Goal: Information Seeking & Learning: Learn about a topic

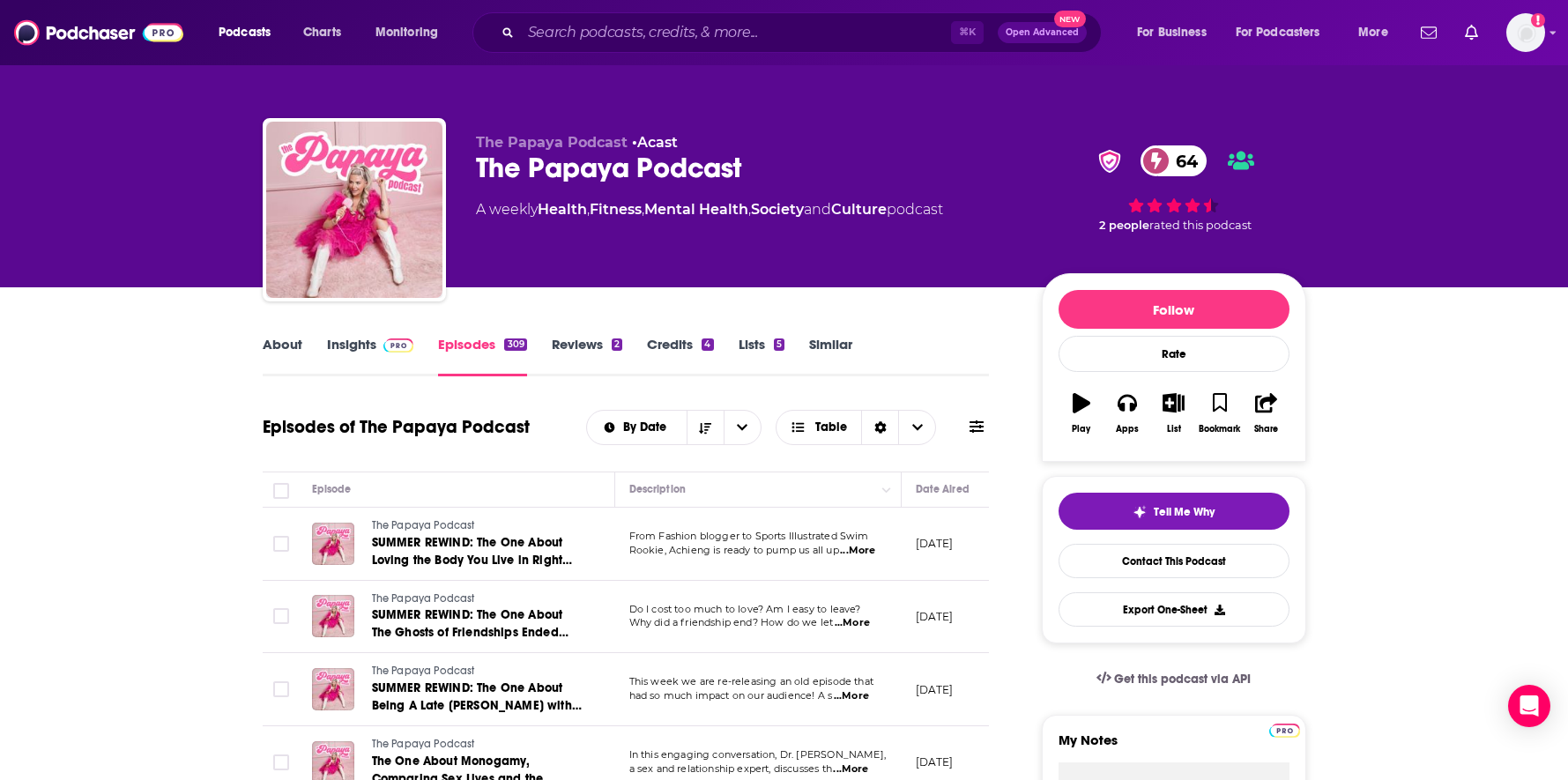
click at [826, 338] on link "Similar" at bounding box center [831, 356] width 44 height 41
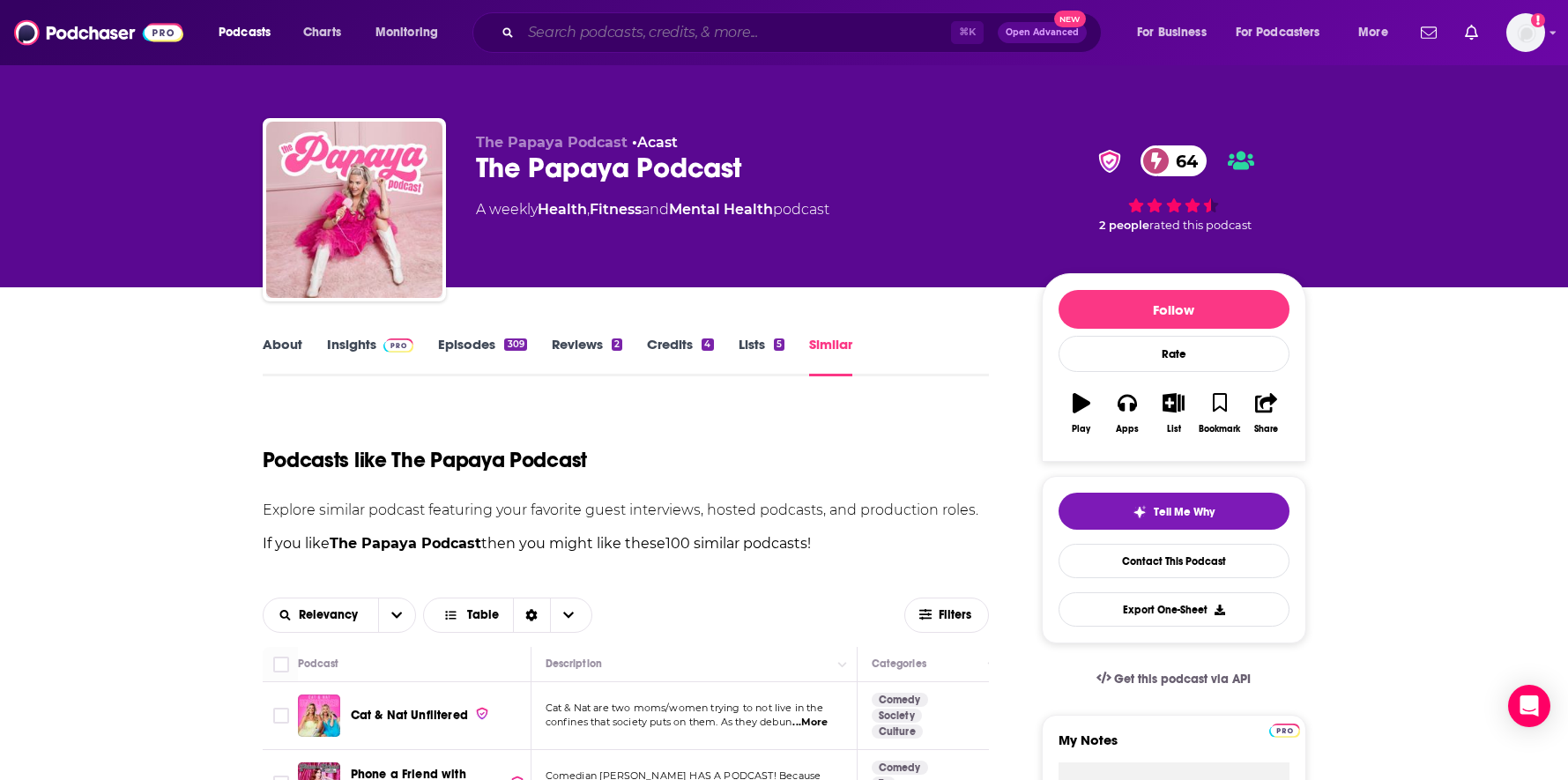
click at [626, 36] on input "Search podcasts, credits, & more..." at bounding box center [736, 33] width 430 height 28
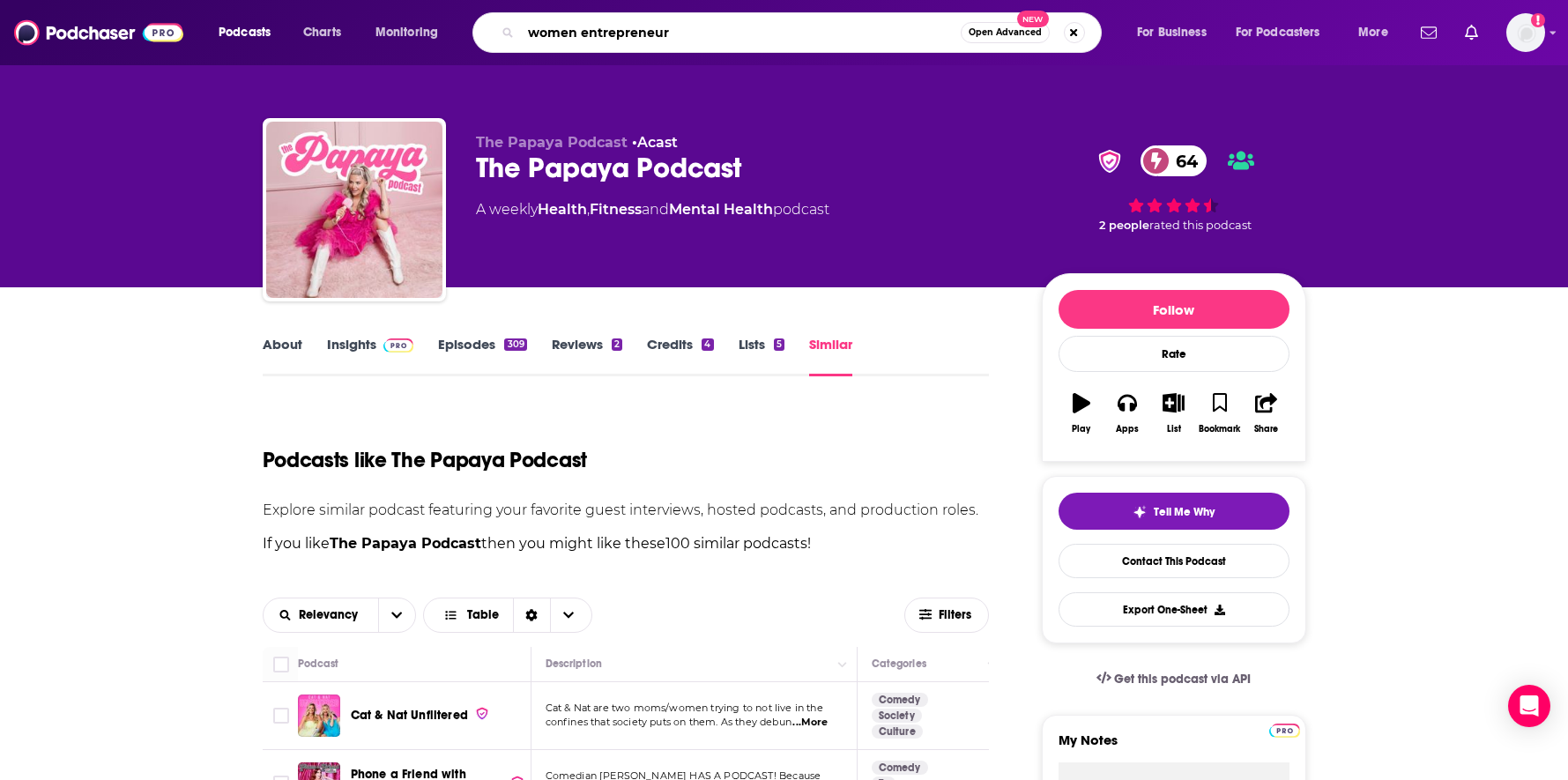
type input "women entrepreneurs"
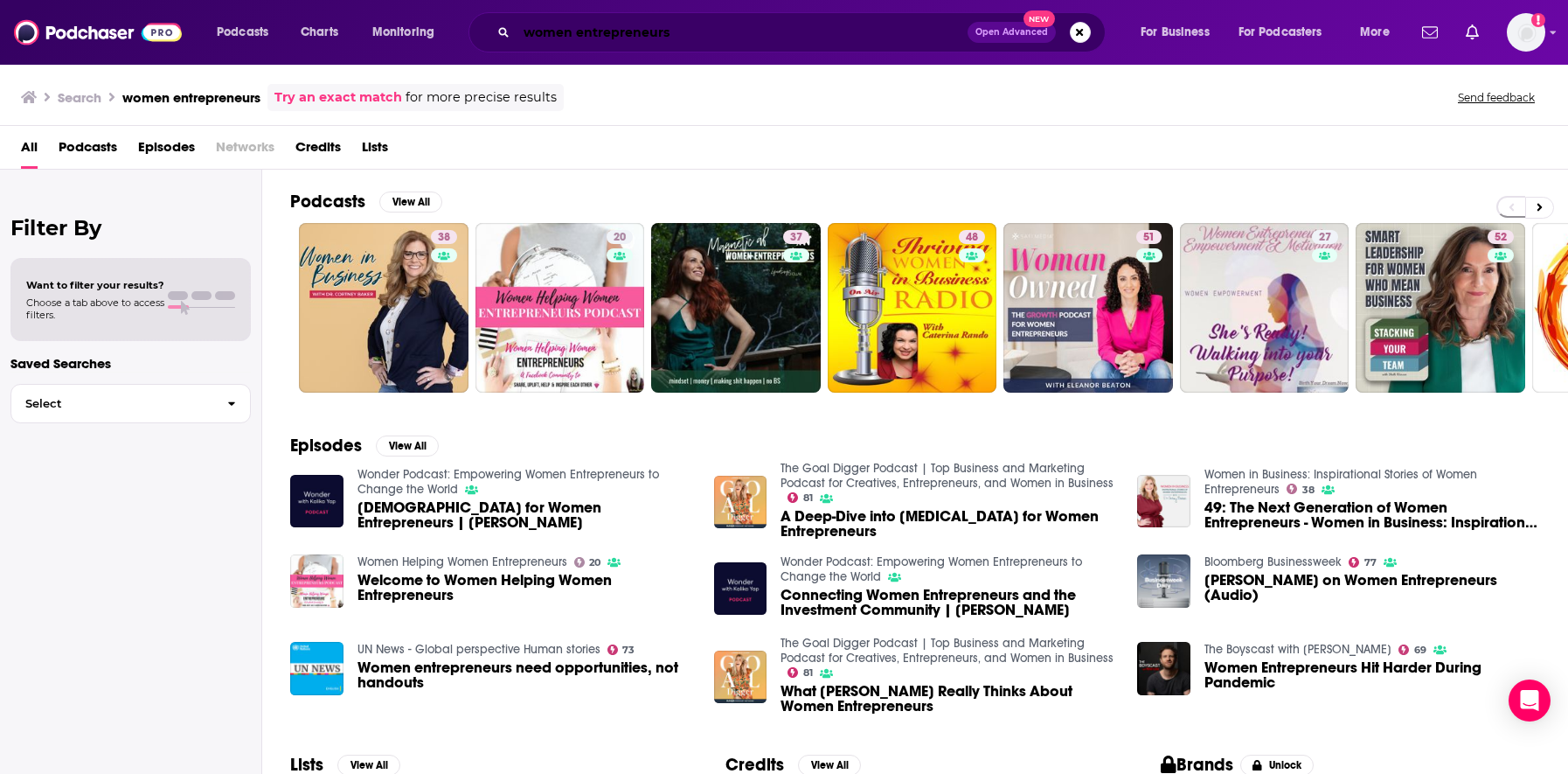
click at [654, 44] on input "women entrepreneurs" at bounding box center [742, 33] width 451 height 28
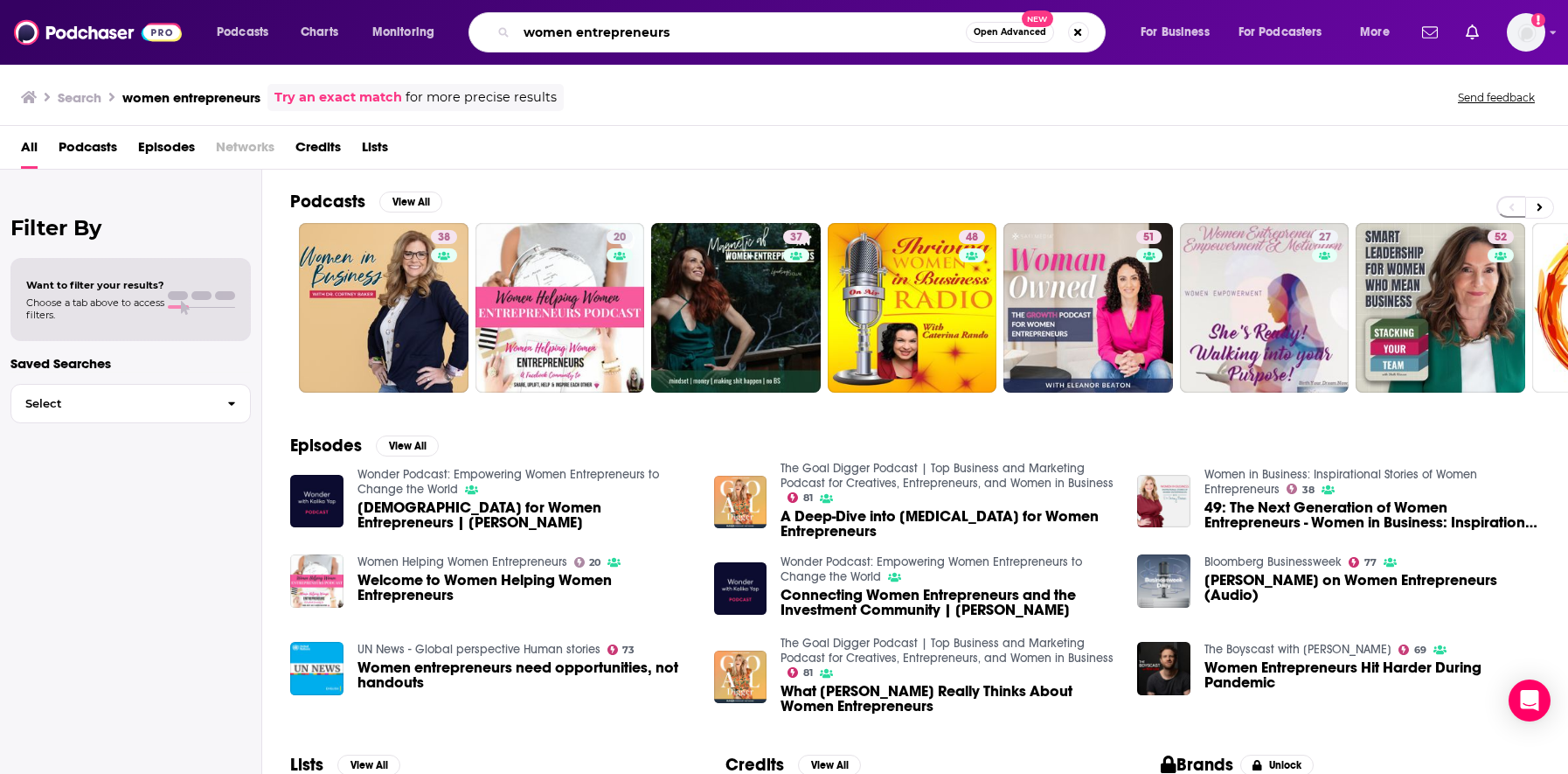
drag, startPoint x: 696, startPoint y: 38, endPoint x: 514, endPoint y: 34, distance: 182.0
click at [512, 34] on div "women entrepreneurs Open Advanced New" at bounding box center [787, 32] width 638 height 40
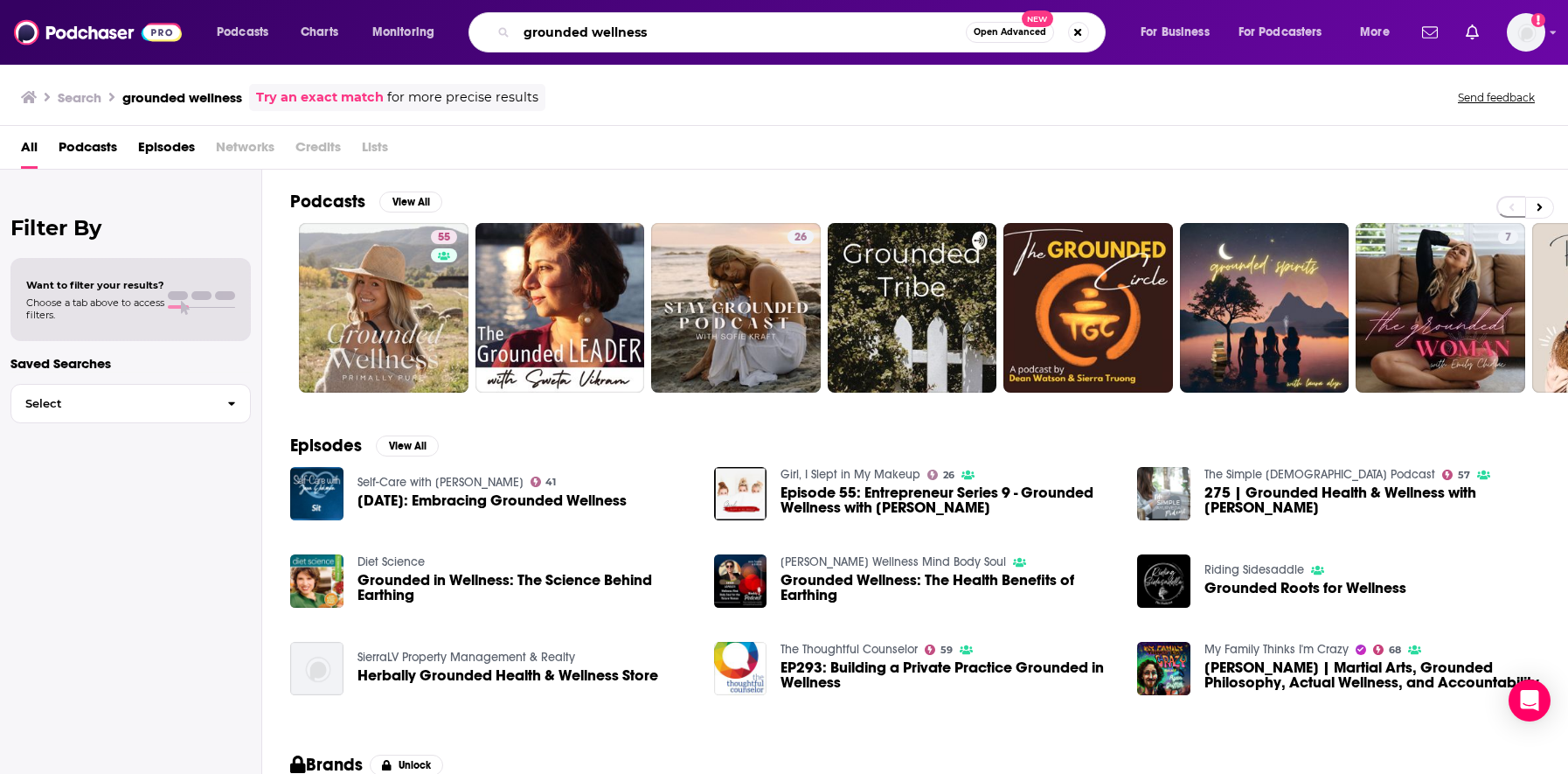
drag, startPoint x: 686, startPoint y: 26, endPoint x: 512, endPoint y: 26, distance: 174.0
click at [512, 26] on div "grounded wellness Open Advanced New" at bounding box center [787, 32] width 638 height 40
type input "she pivots"
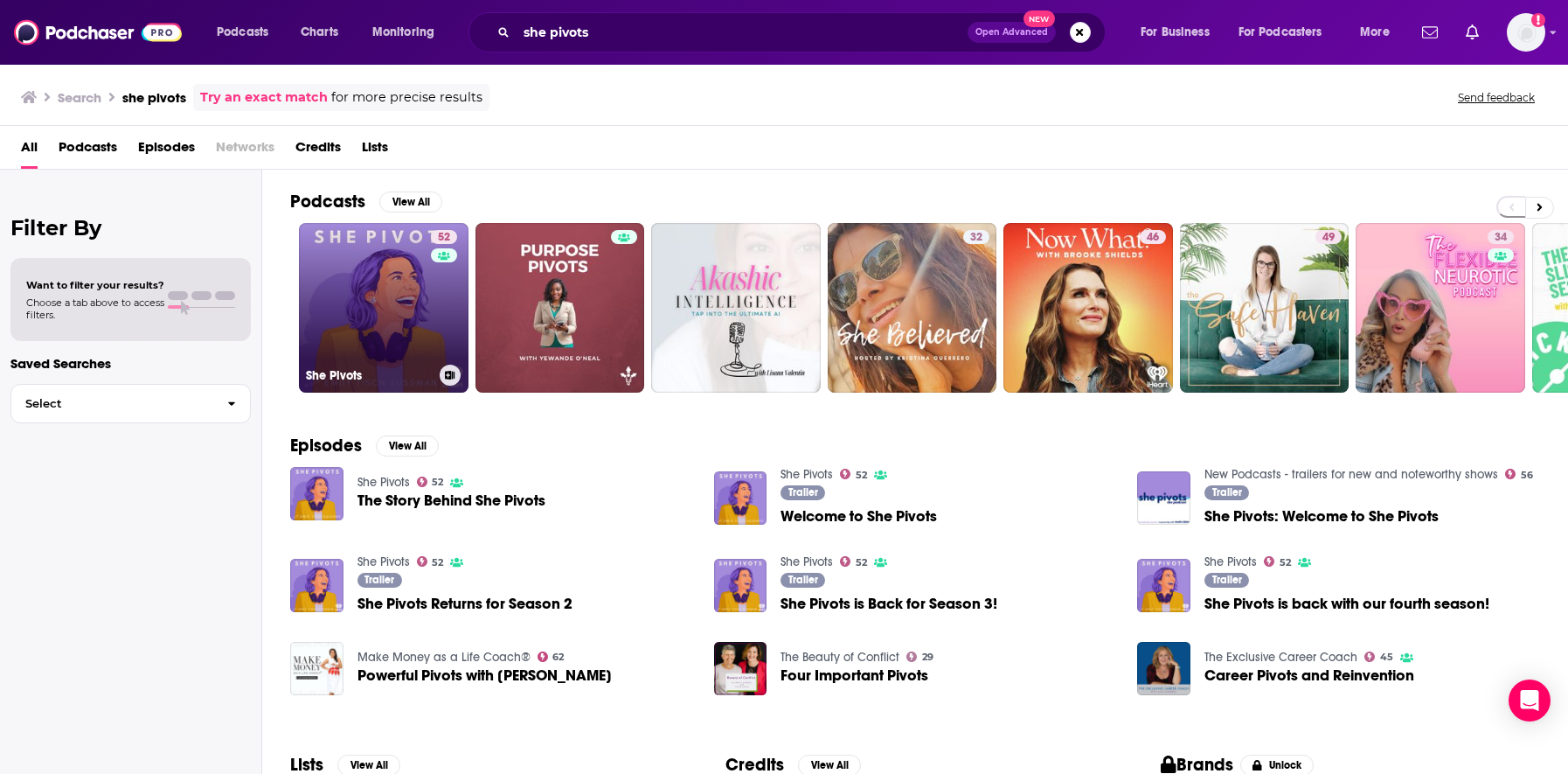
click at [398, 310] on link "52 She Pivots" at bounding box center [383, 307] width 170 height 170
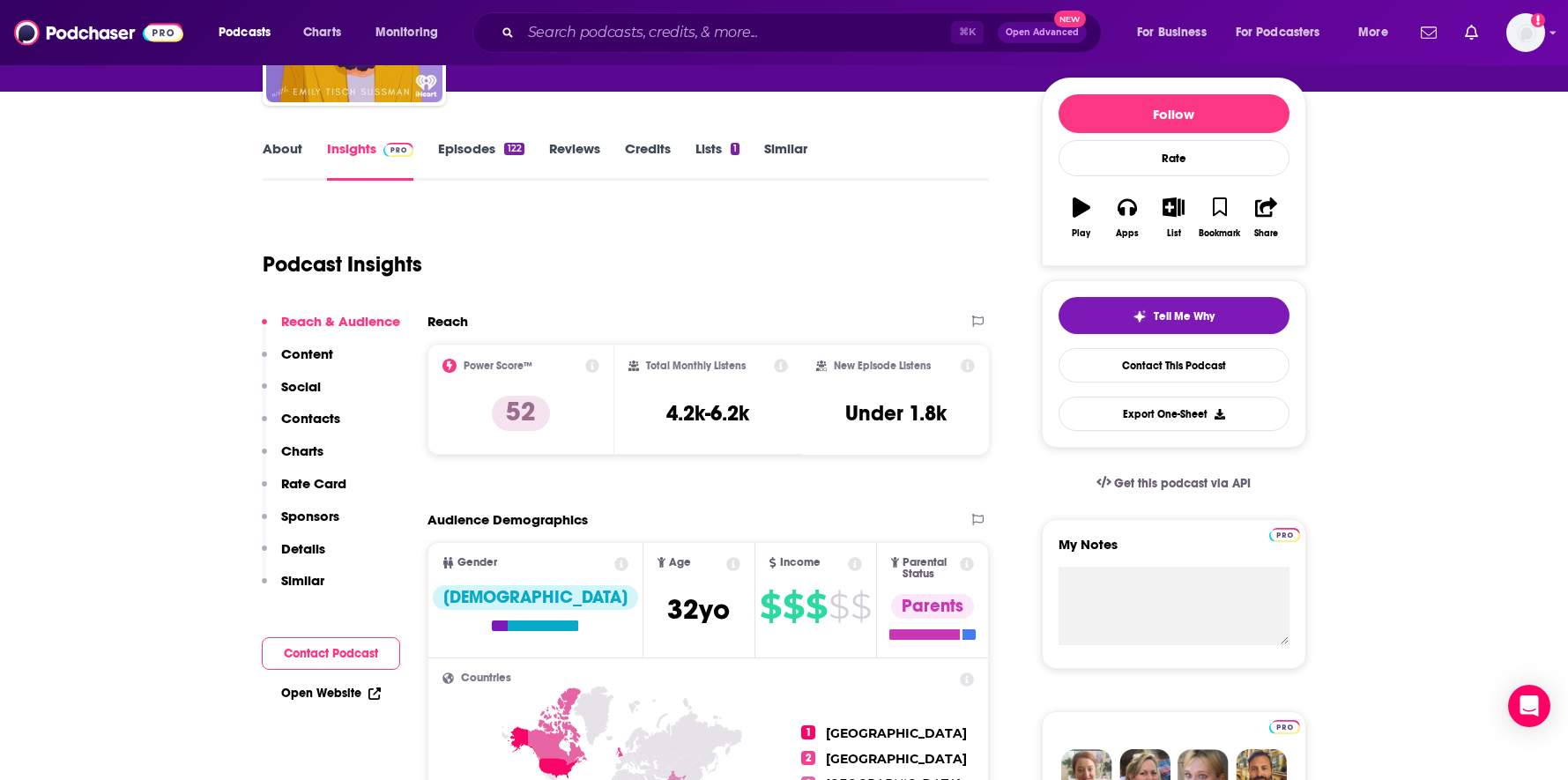
scroll to position [209, 0]
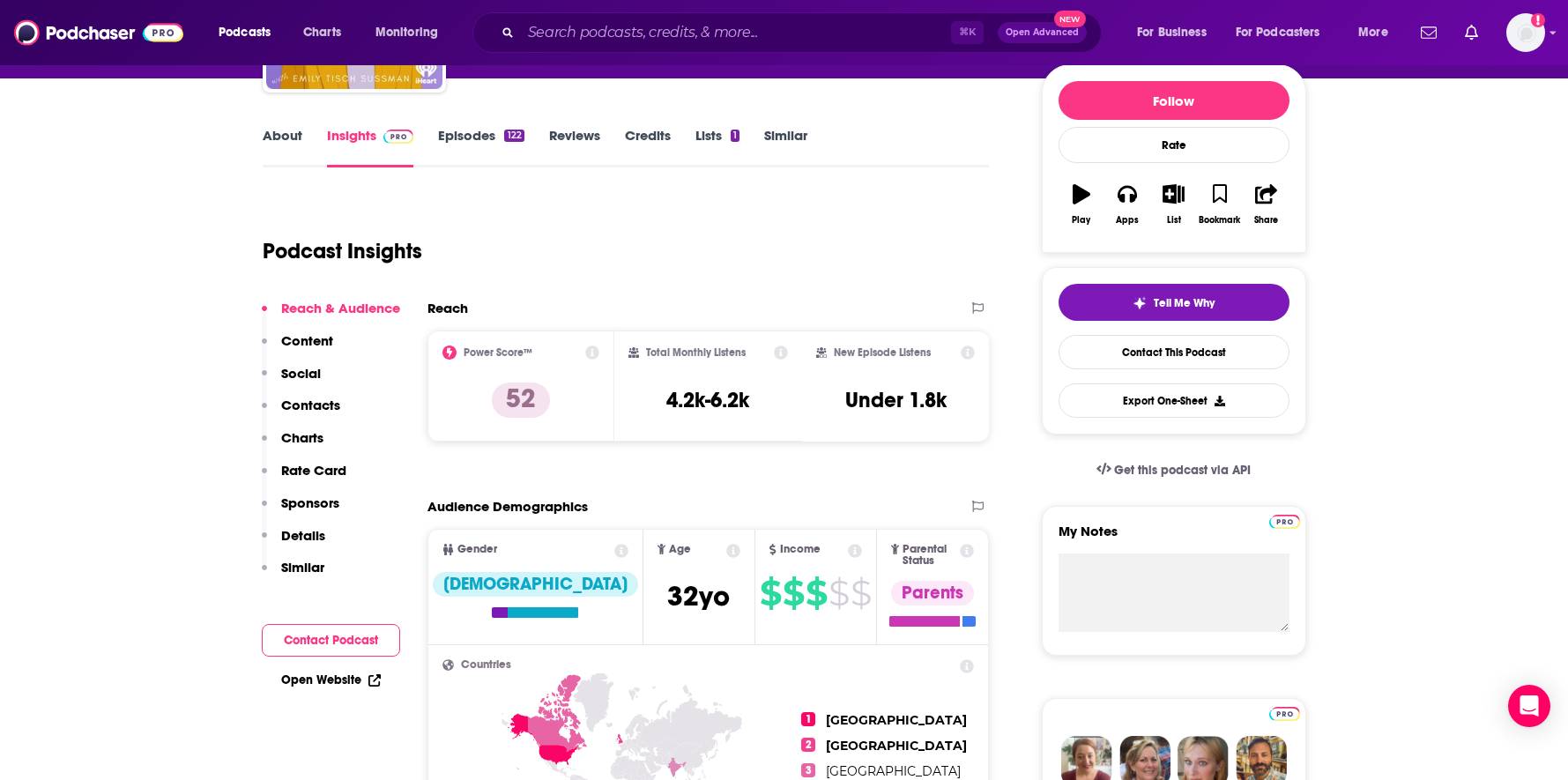
click at [294, 529] on p "Details" at bounding box center [303, 536] width 45 height 17
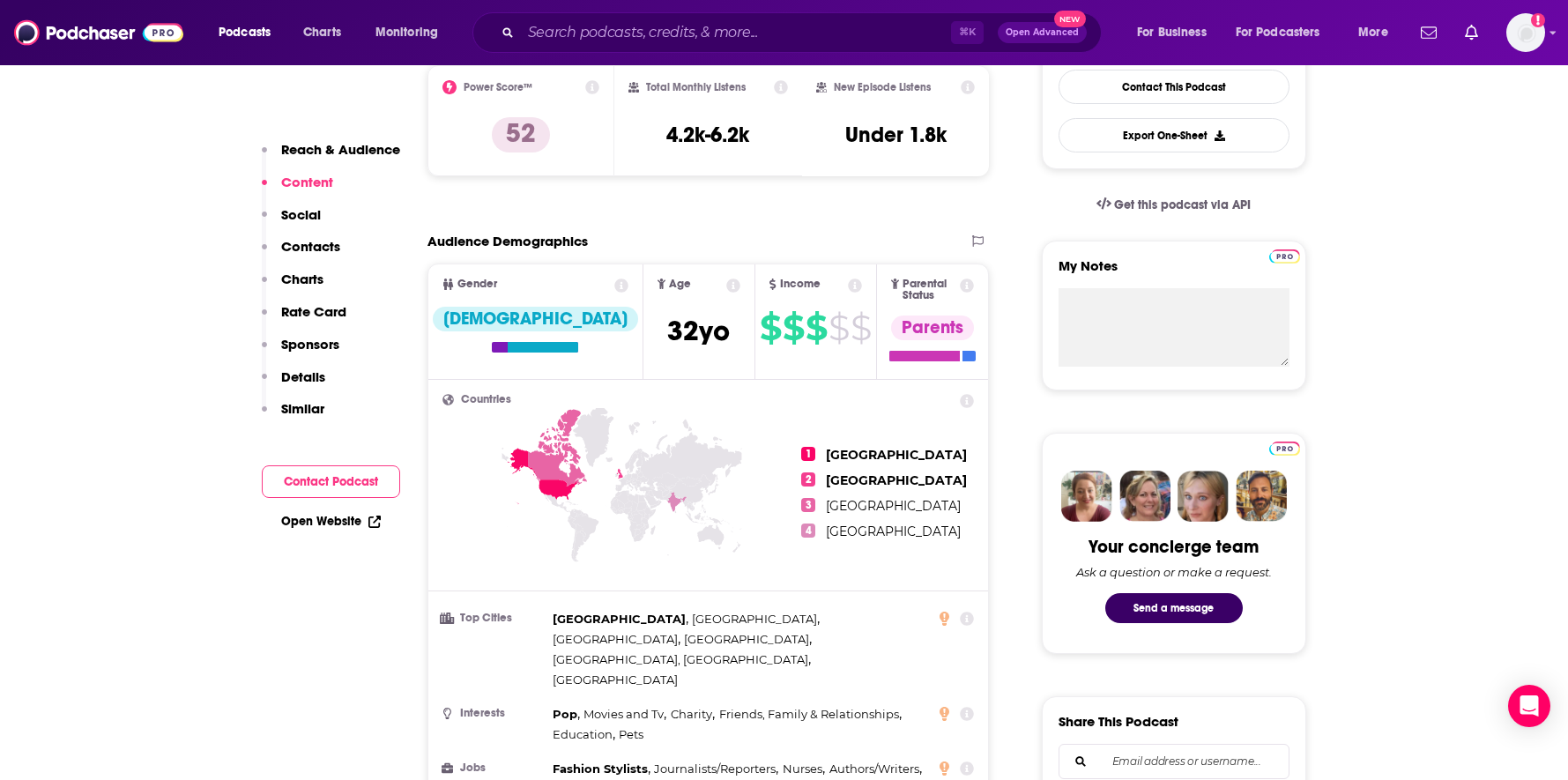
scroll to position [0, 0]
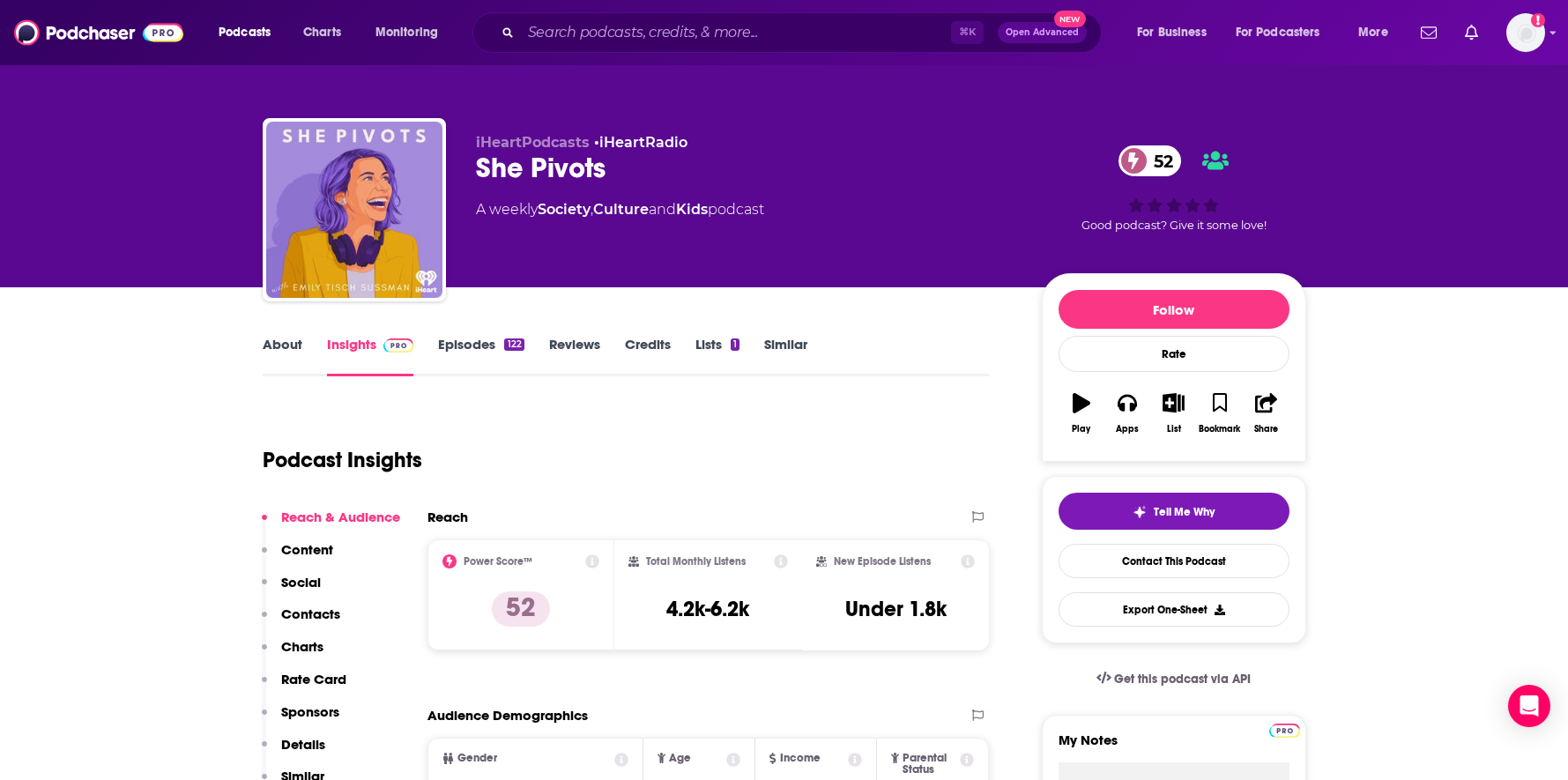
click at [793, 341] on link "Similar" at bounding box center [786, 356] width 44 height 41
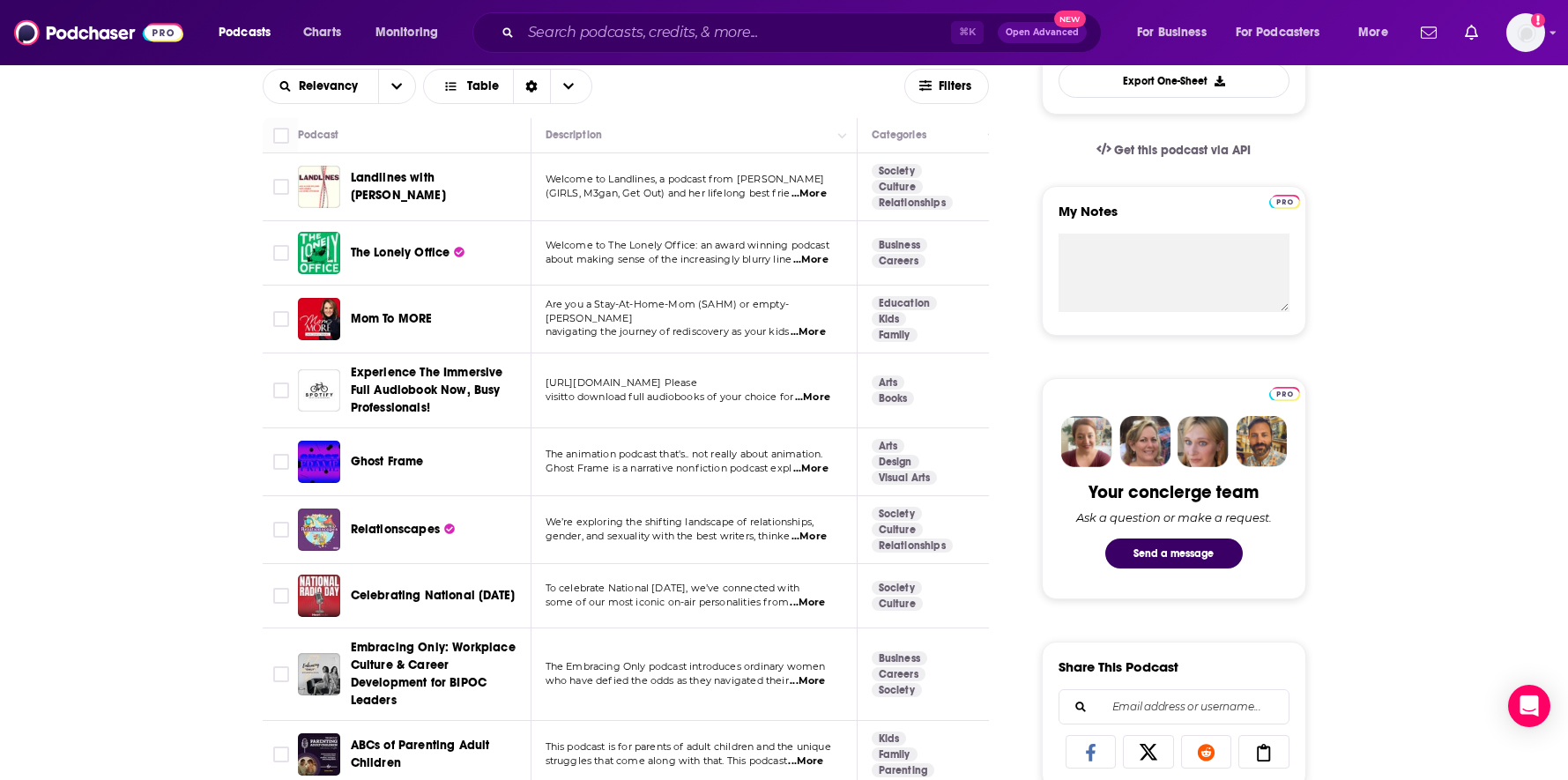
scroll to position [284, 0]
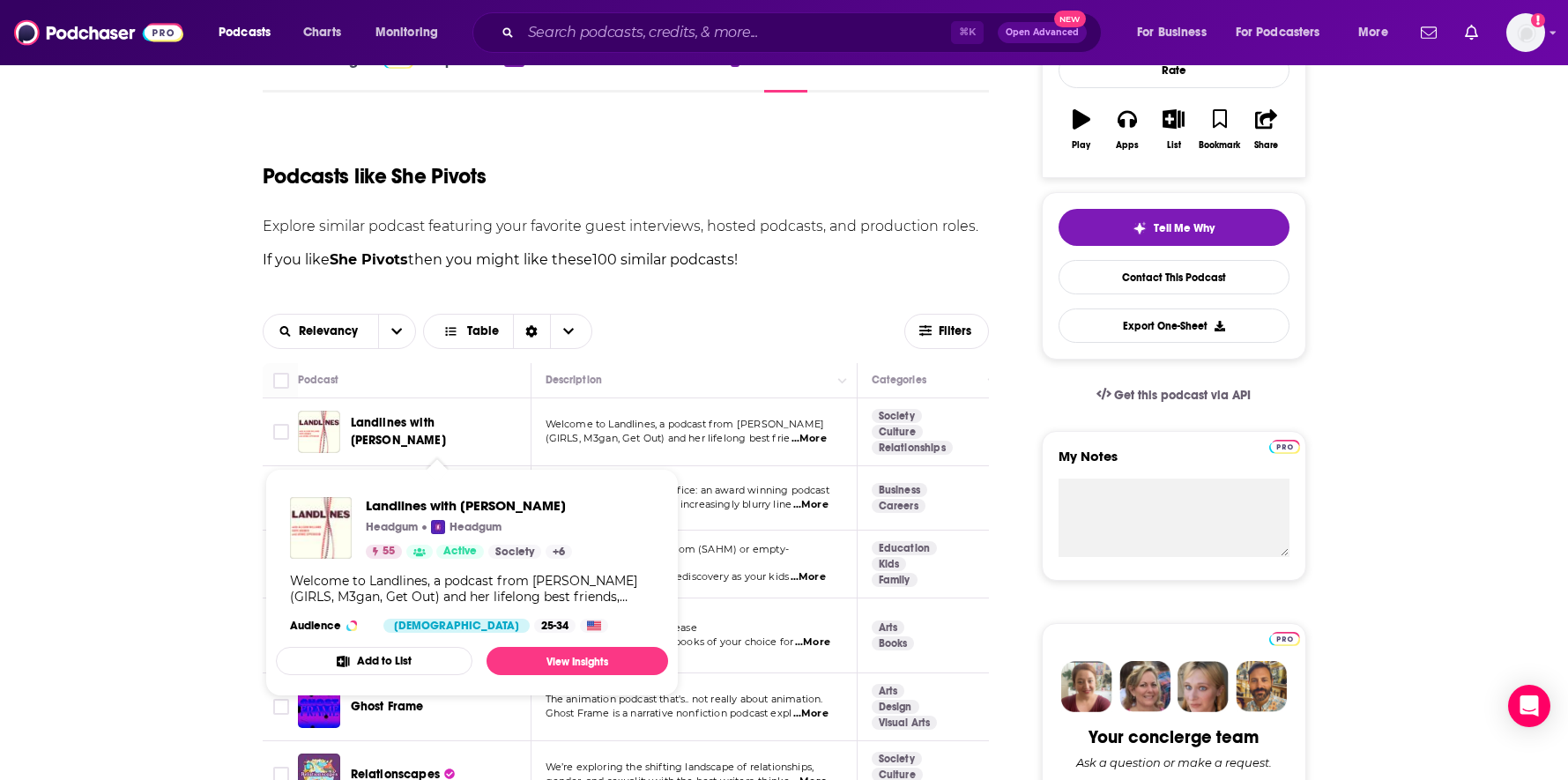
click at [446, 427] on span "Landlines with [PERSON_NAME]" at bounding box center [399, 431] width 96 height 32
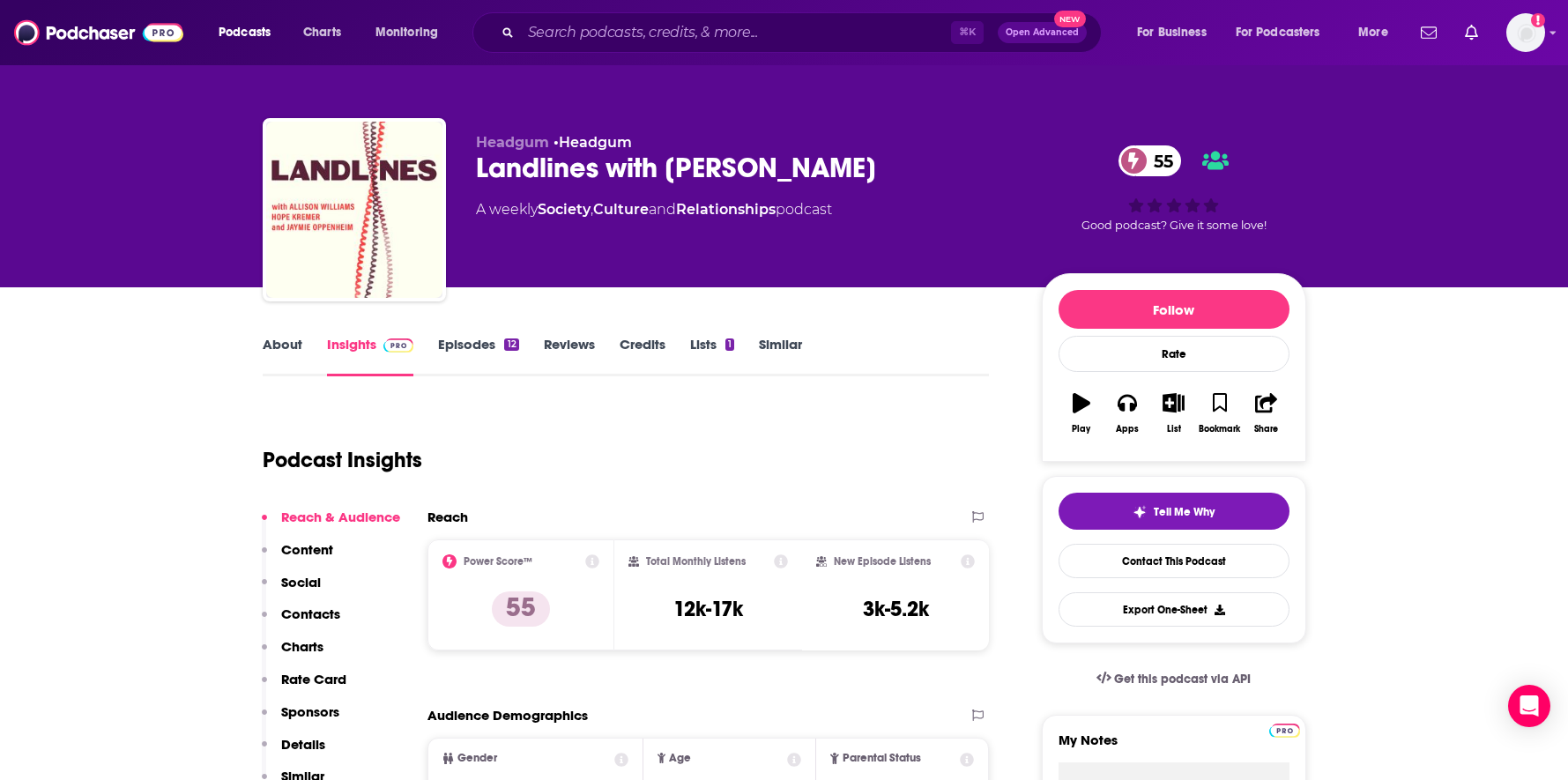
click at [291, 346] on link "About" at bounding box center [282, 356] width 40 height 41
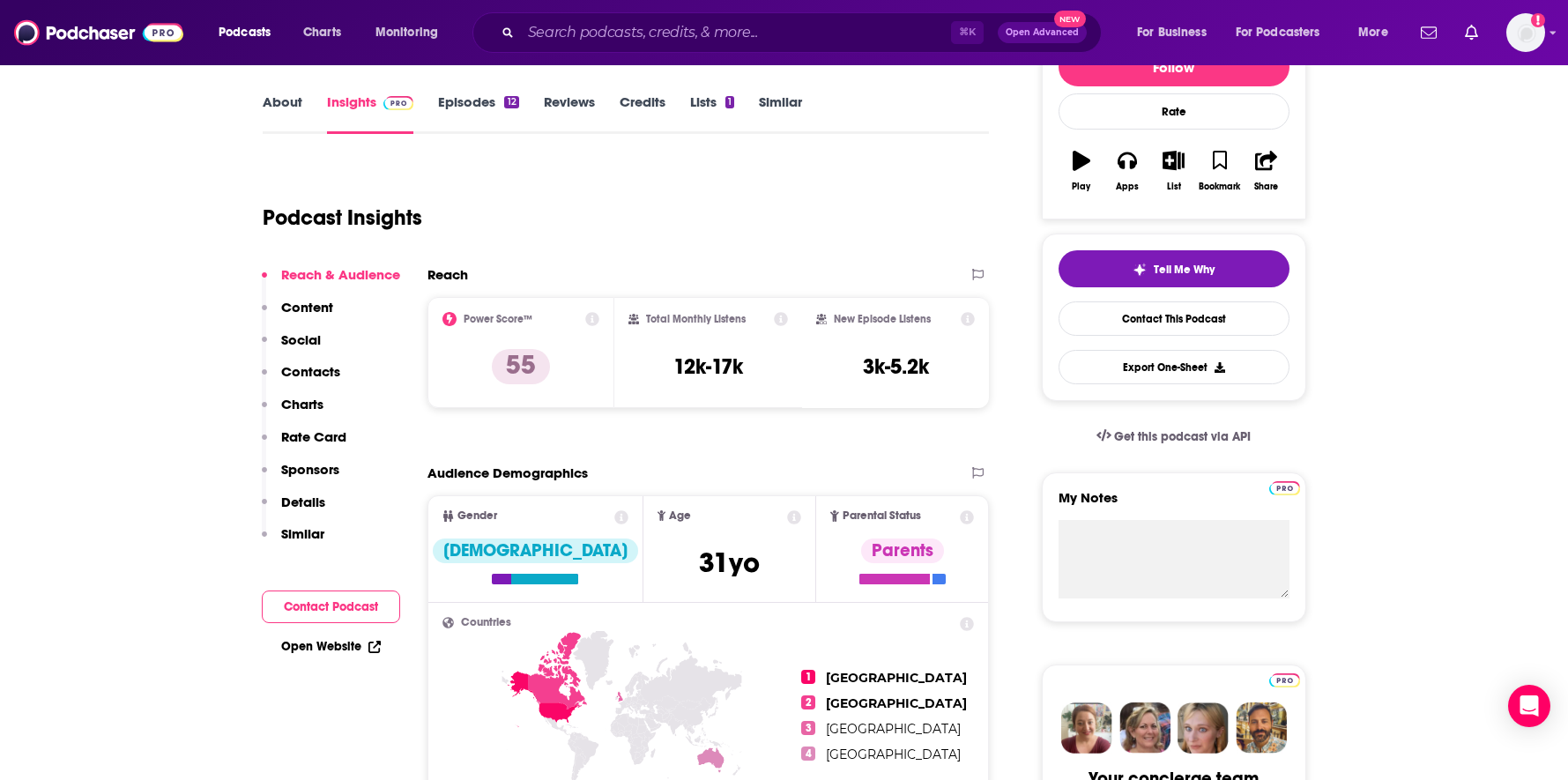
click at [289, 539] on p "Similar" at bounding box center [303, 534] width 44 height 17
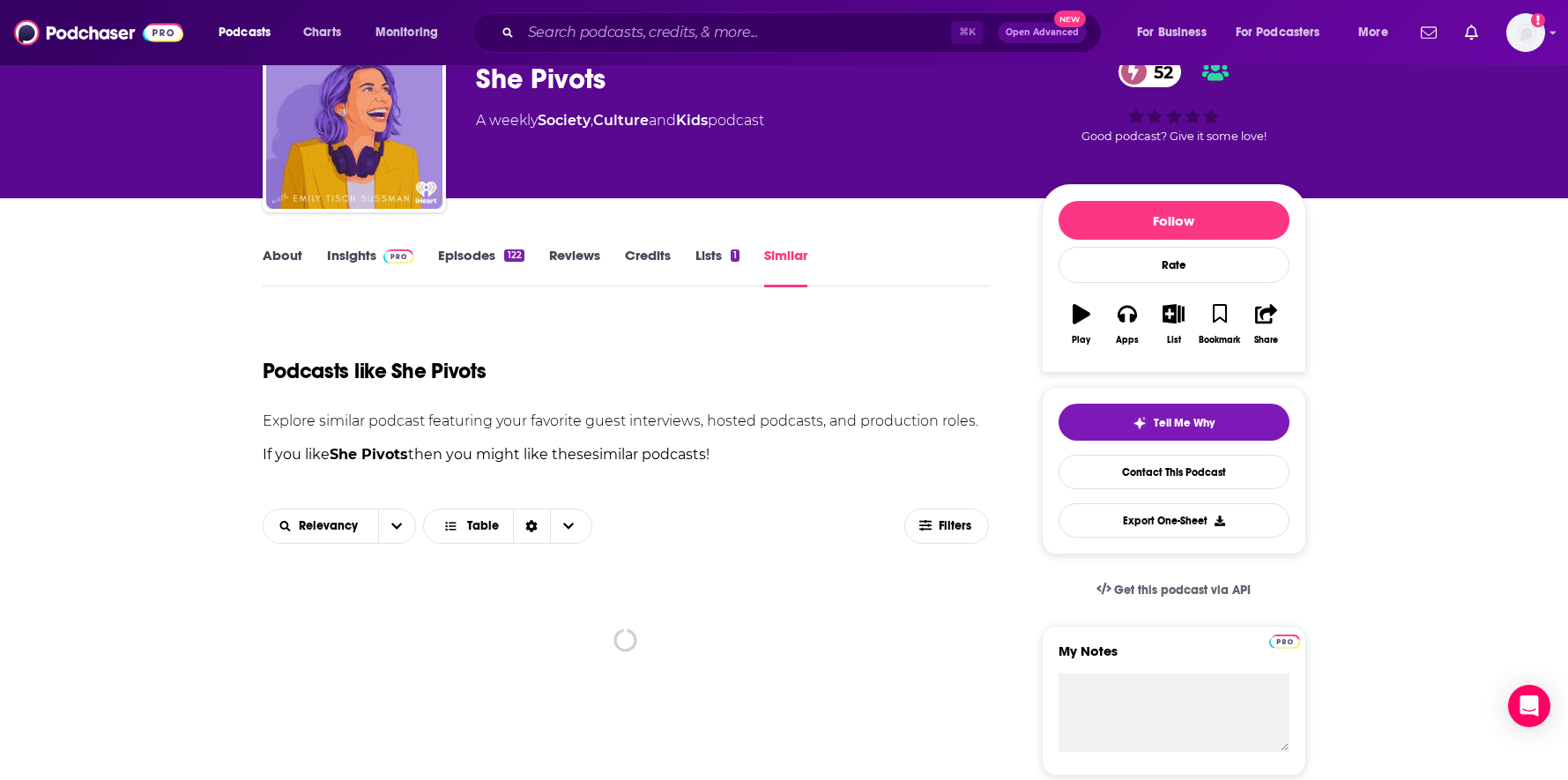
scroll to position [94, 0]
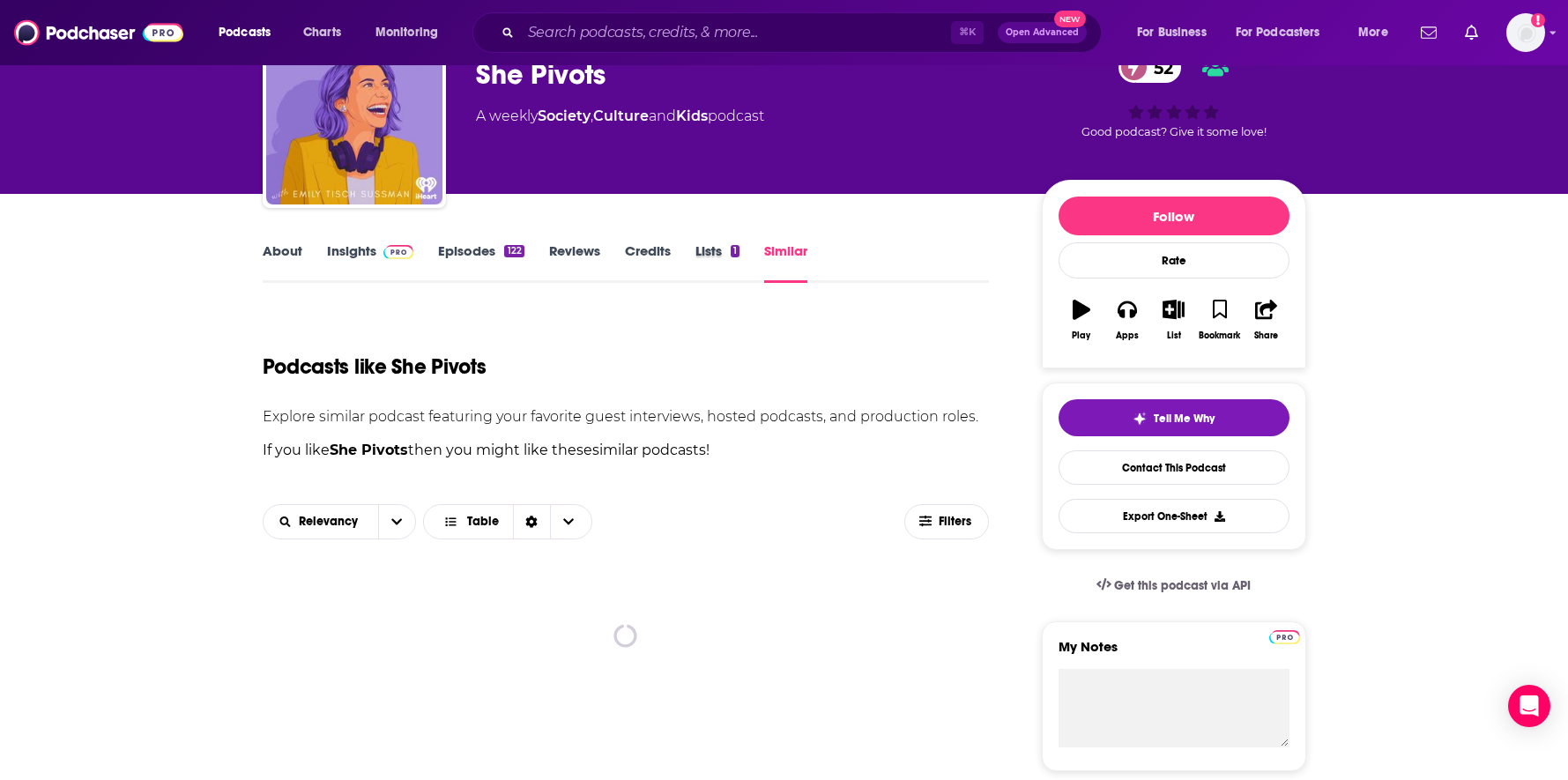
click at [760, 257] on div "Lists 1" at bounding box center [730, 262] width 69 height 41
click at [772, 256] on link "Similar" at bounding box center [786, 262] width 44 height 41
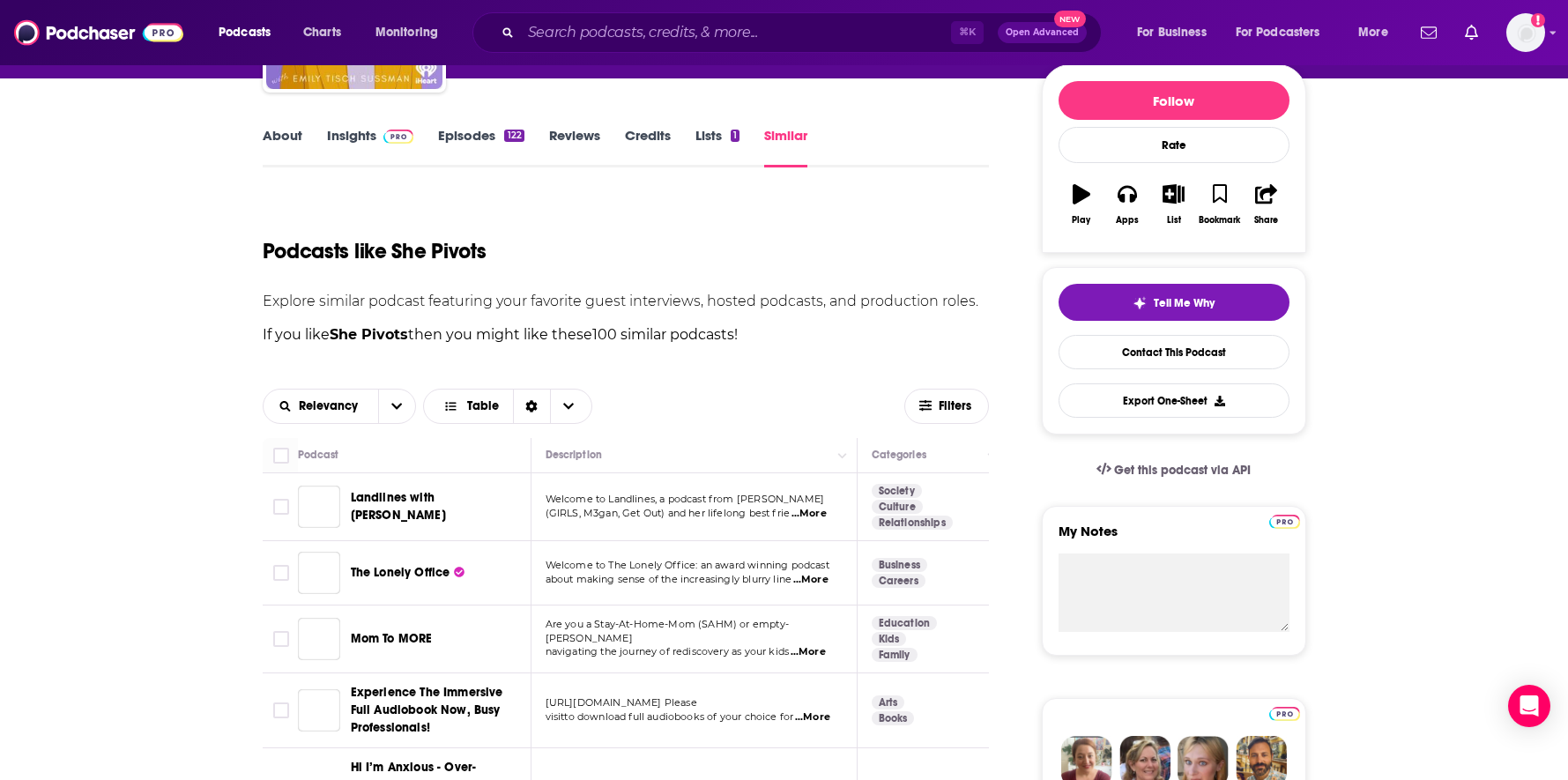
scroll to position [275, 0]
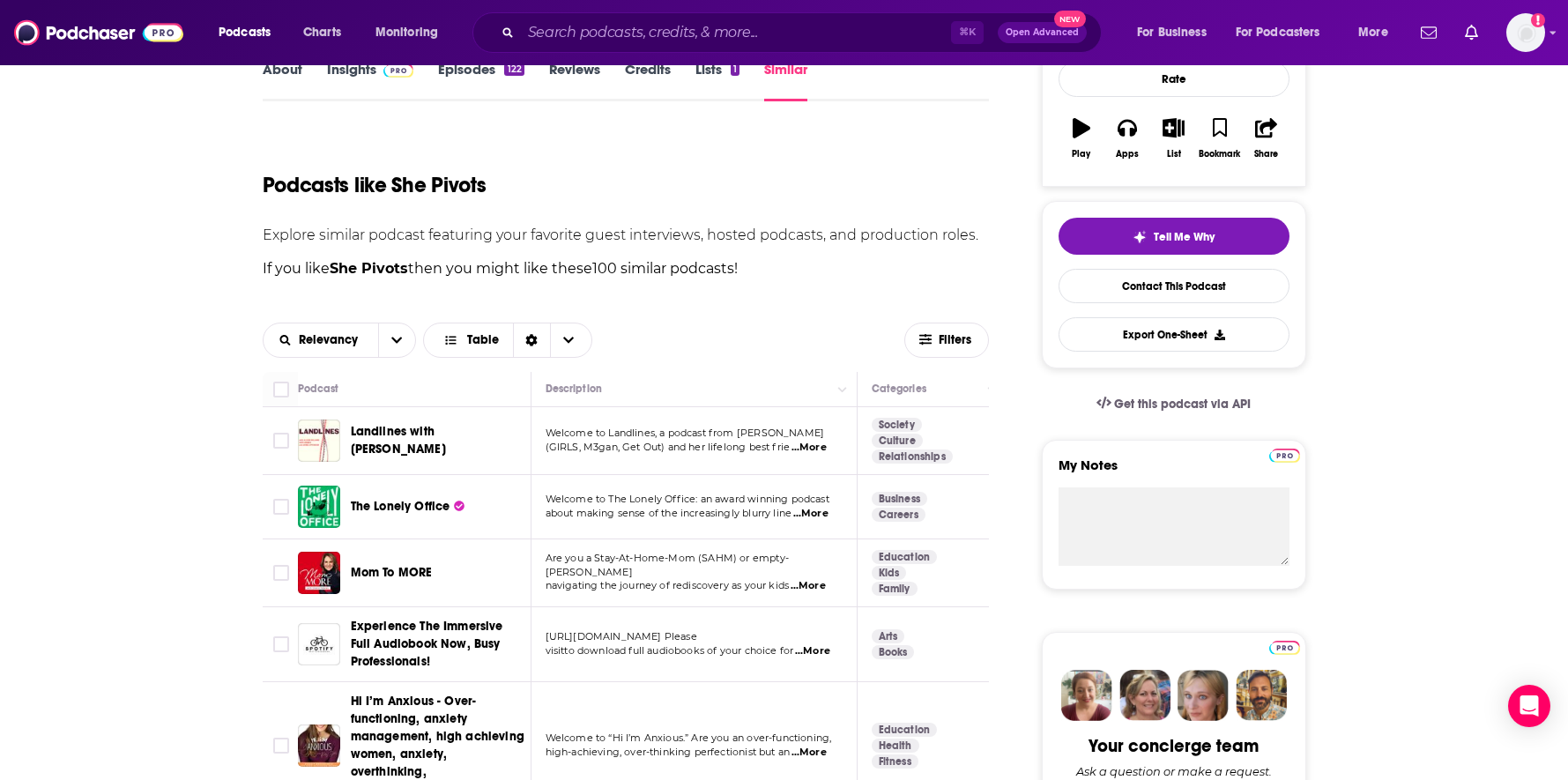
click at [396, 504] on span "The Lonely Office" at bounding box center [401, 506] width 99 height 15
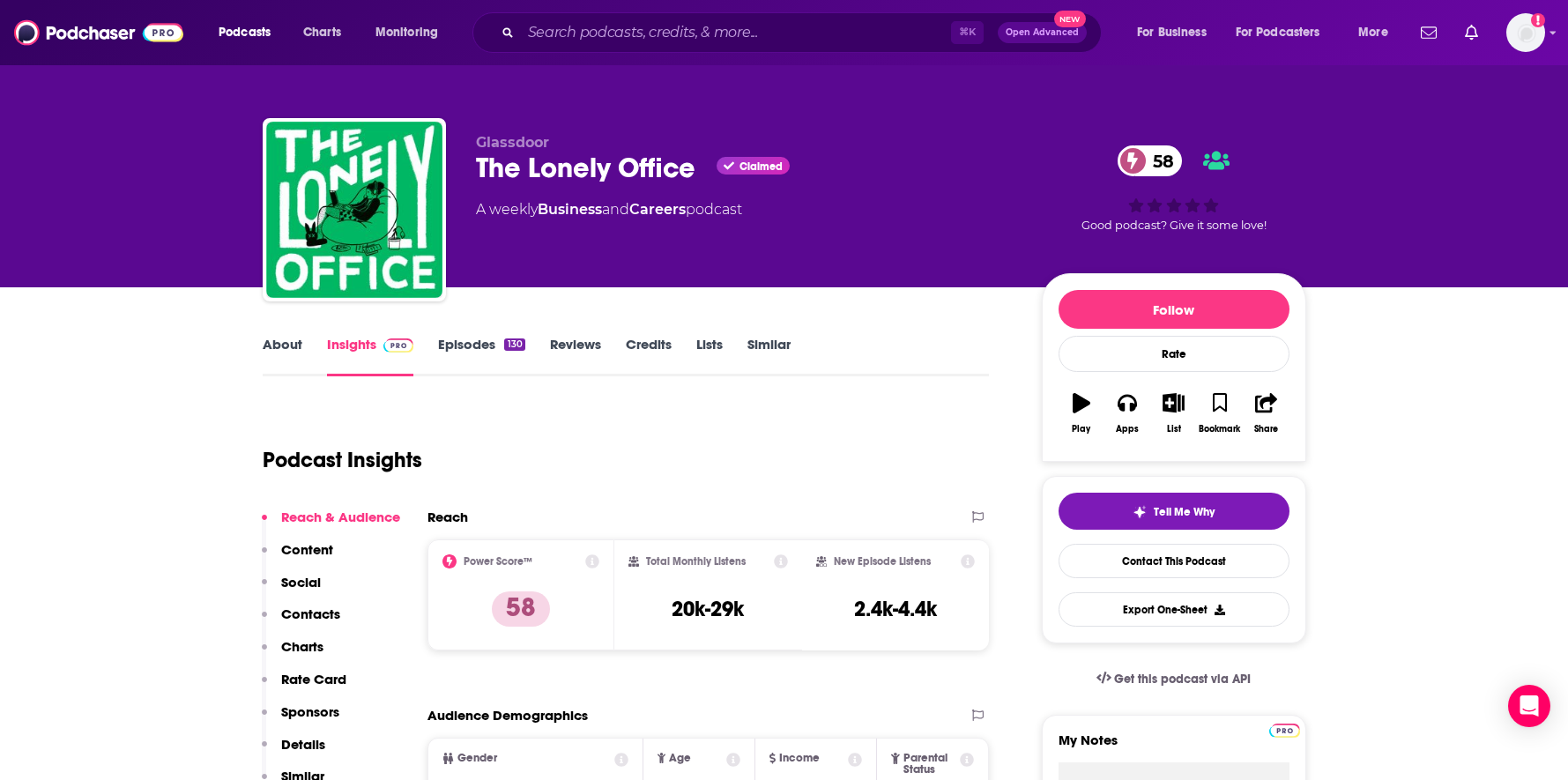
click at [276, 341] on link "About" at bounding box center [282, 356] width 40 height 41
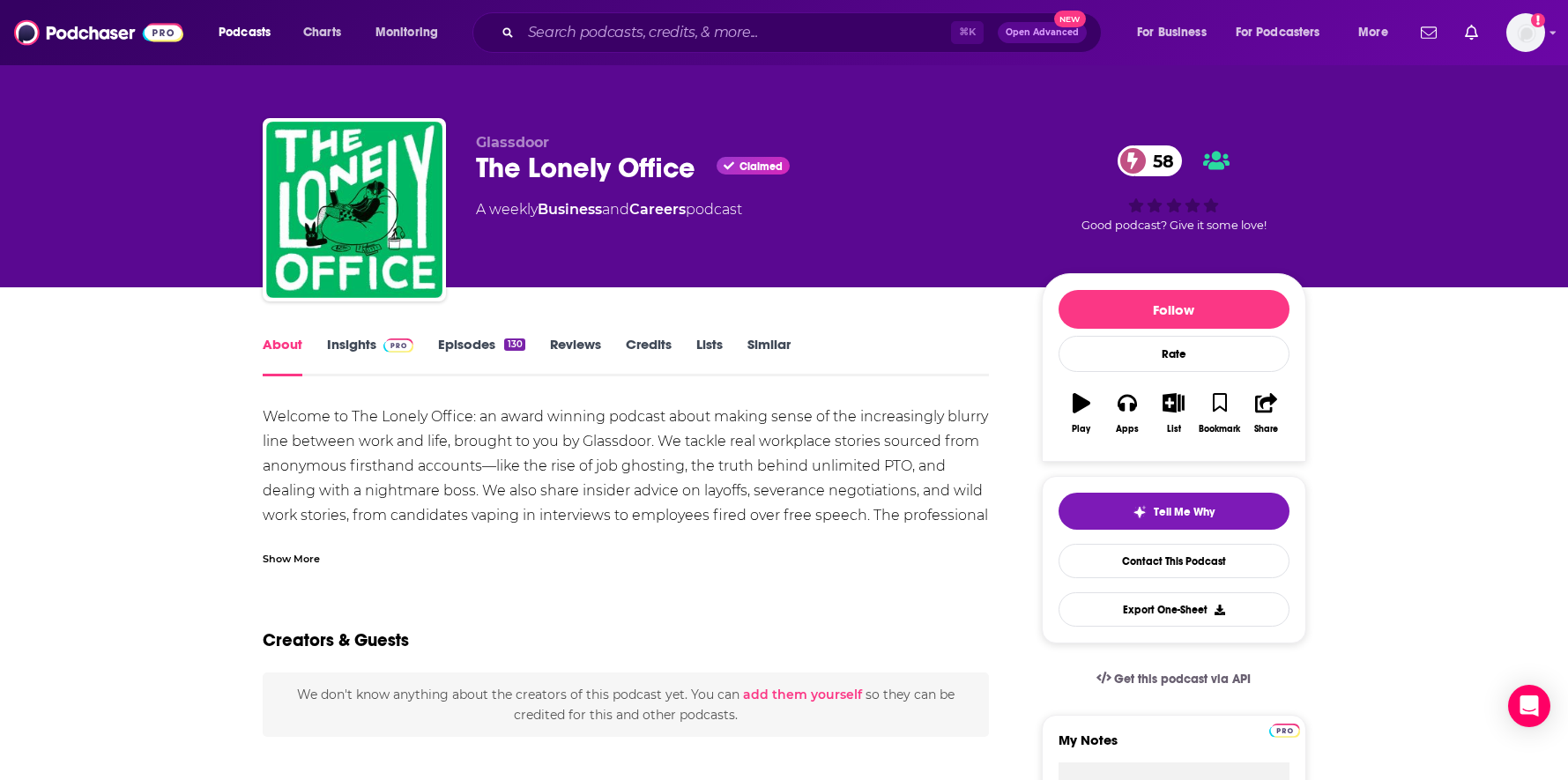
scroll to position [30, 0]
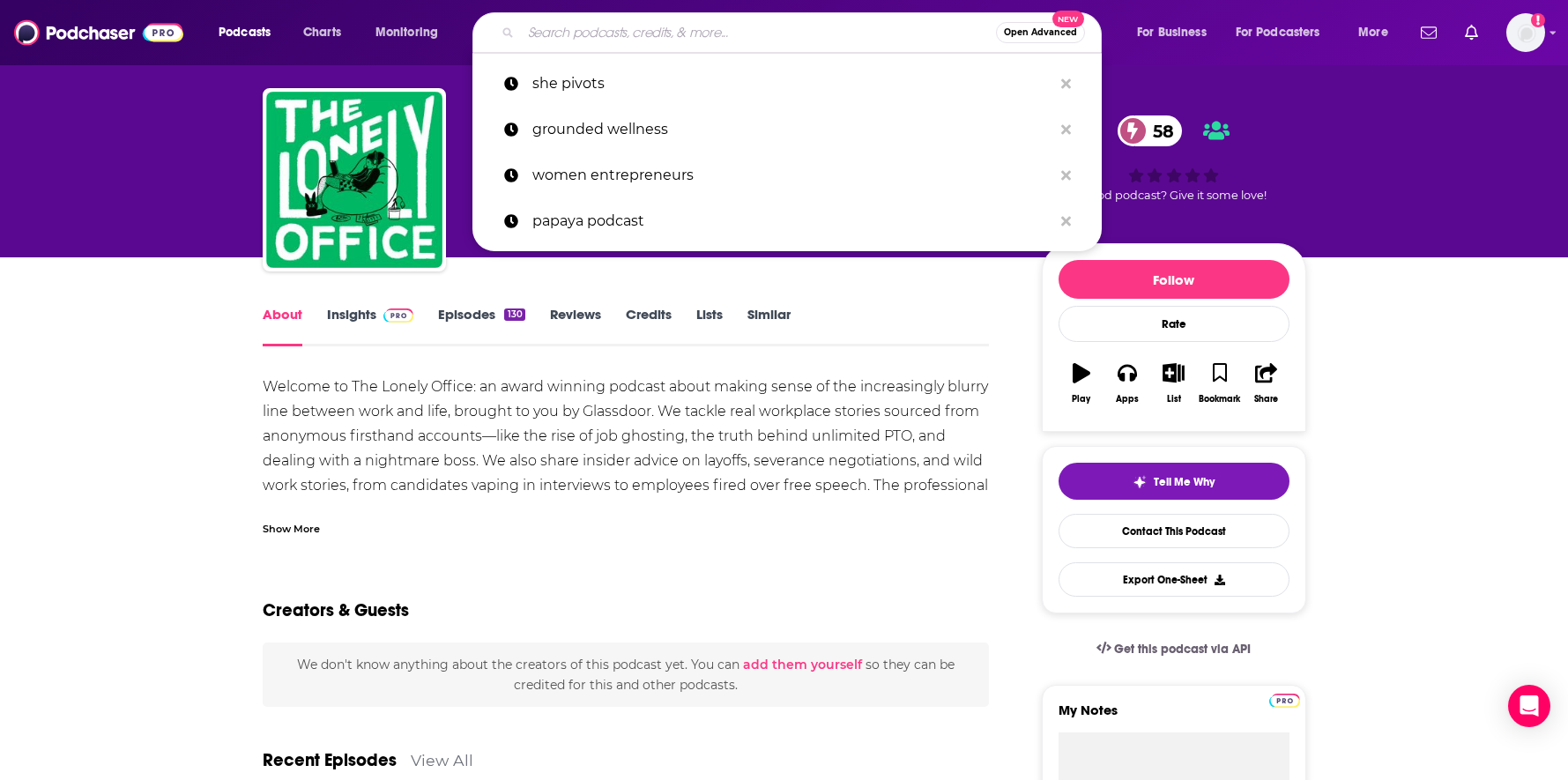
click at [737, 31] on input "Search podcasts, credits, & more..." at bounding box center [758, 33] width 475 height 28
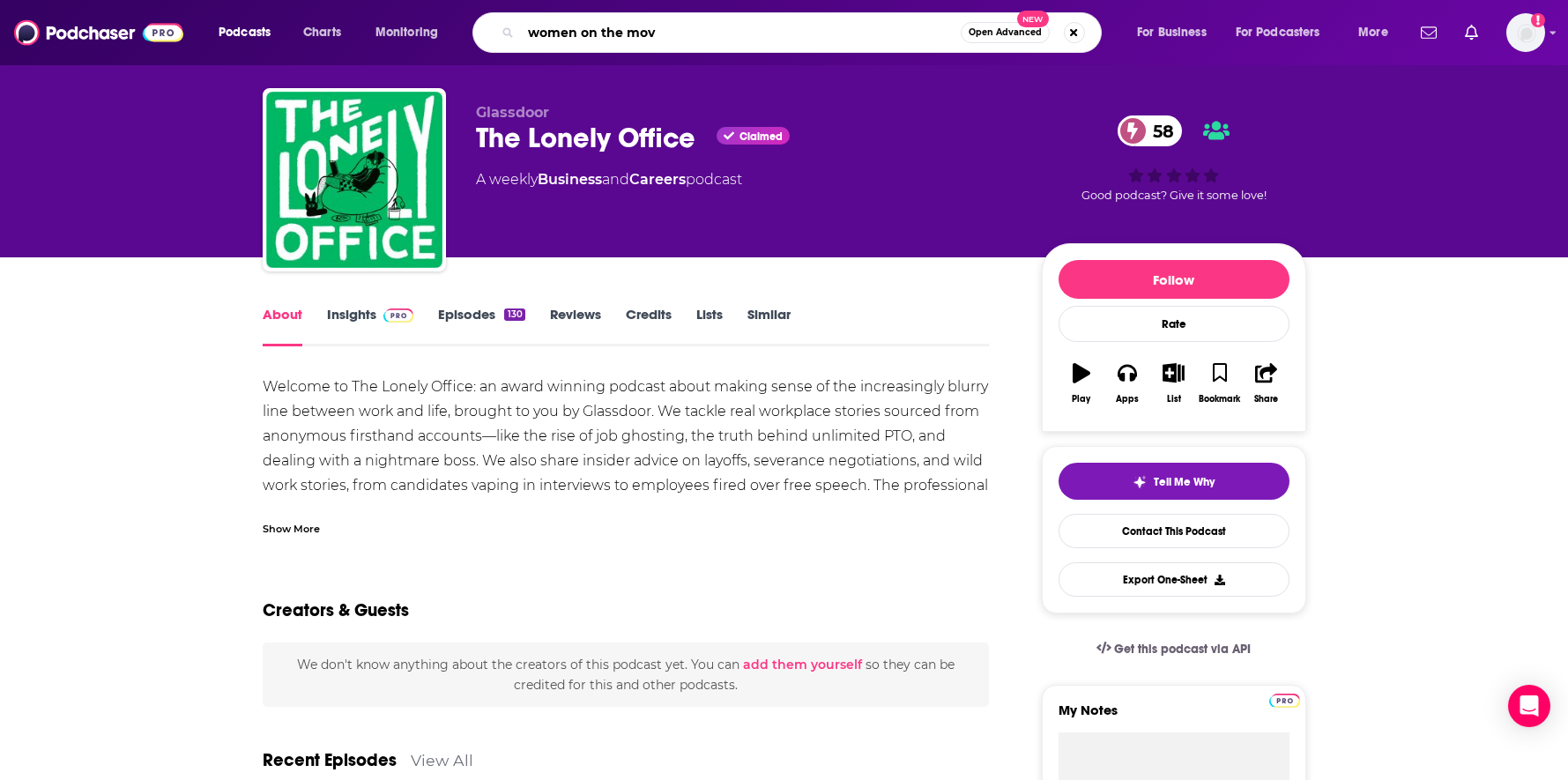
type input "women on the move"
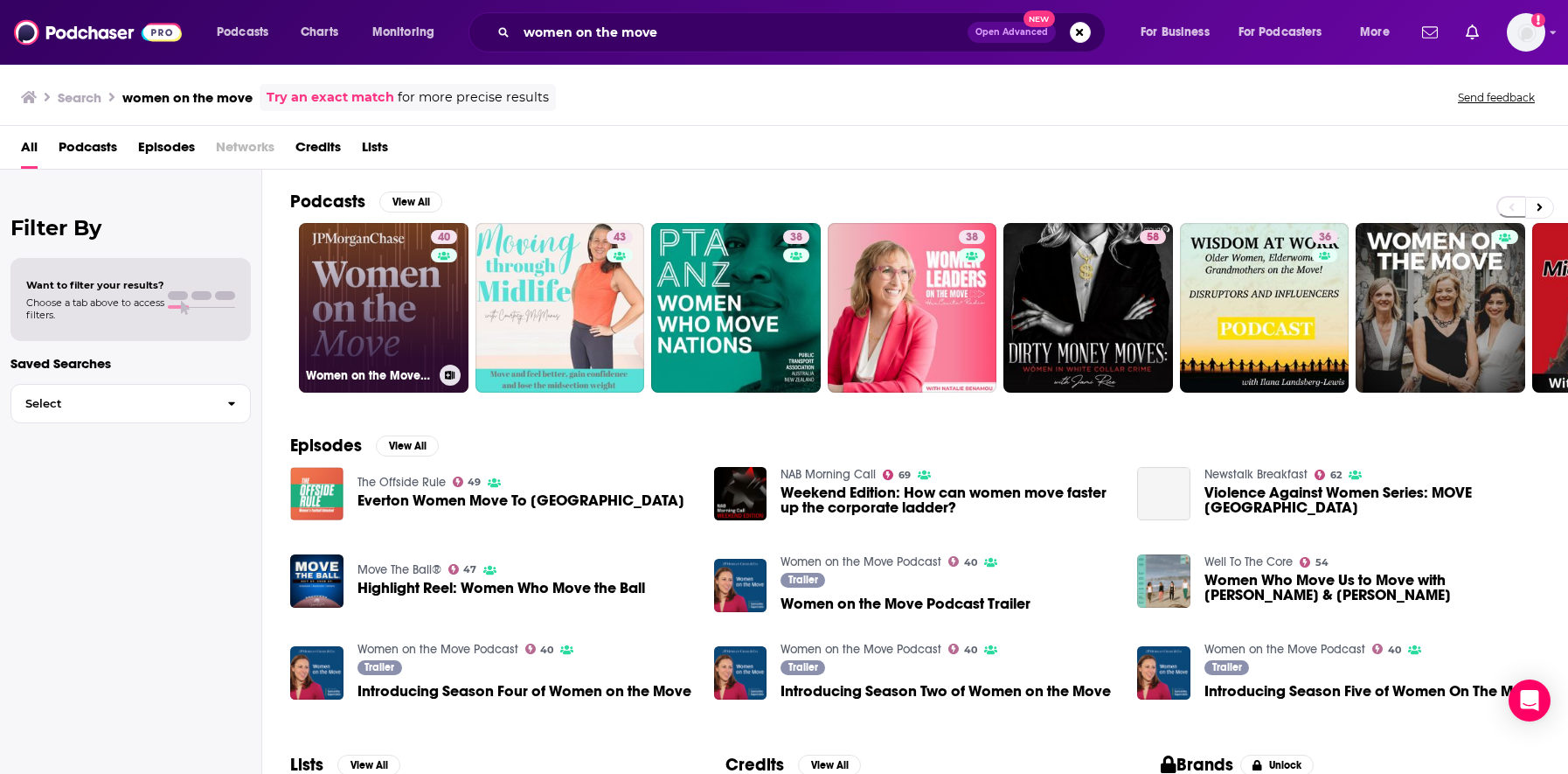
click at [413, 302] on link "40 Women on the Move Podcast" at bounding box center [383, 307] width 170 height 170
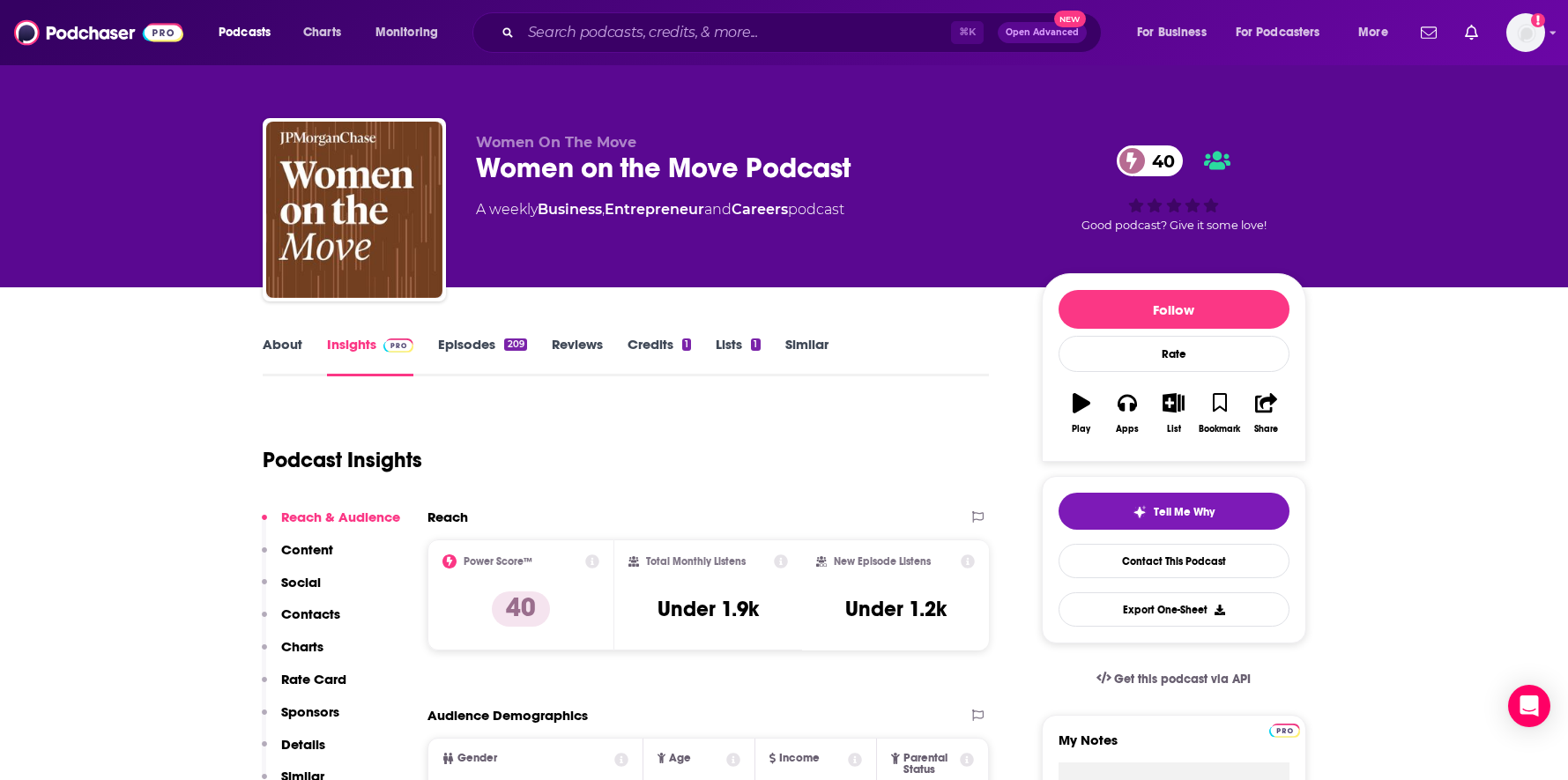
click at [289, 346] on link "About" at bounding box center [282, 356] width 40 height 41
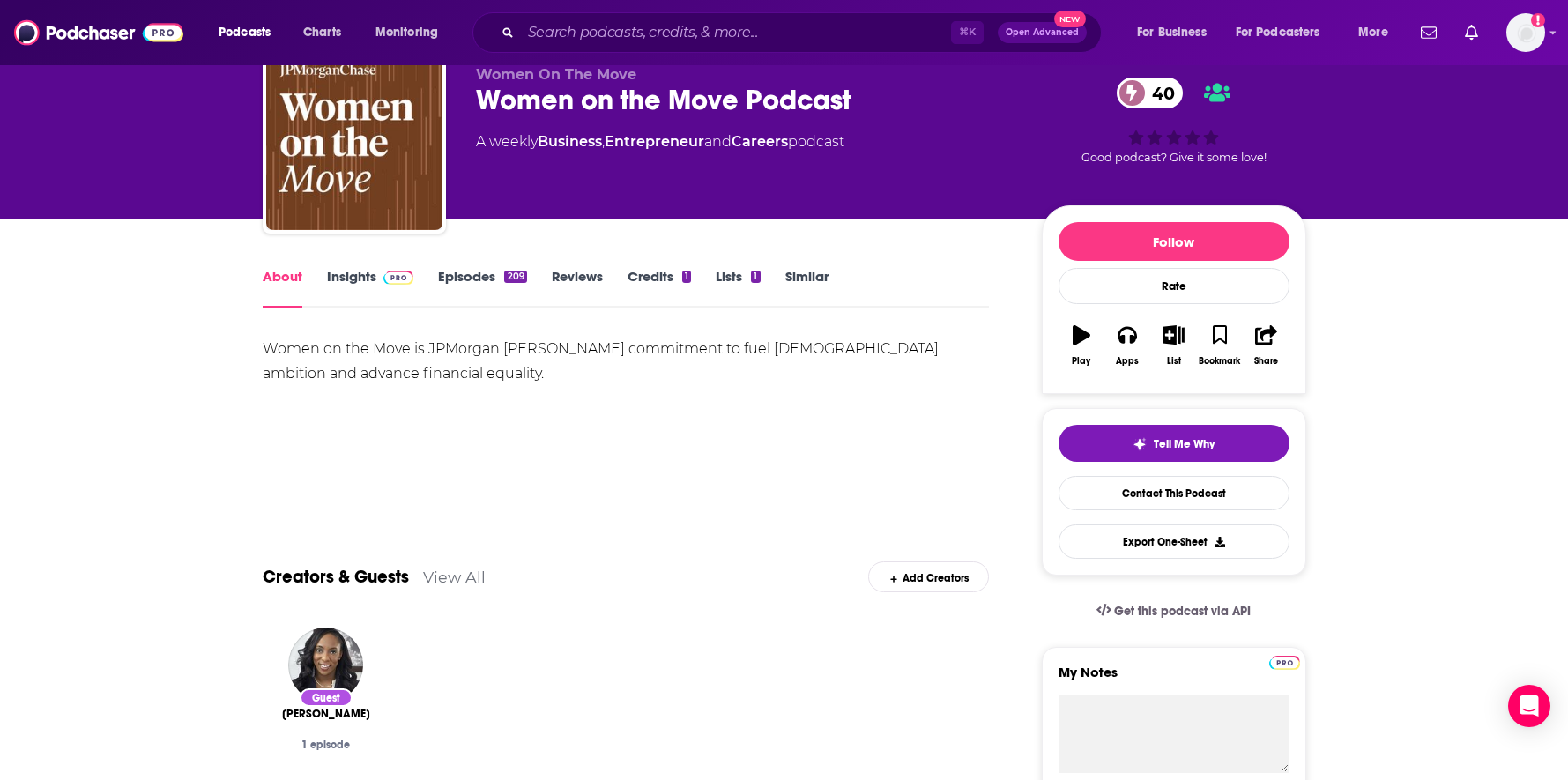
scroll to position [95, 0]
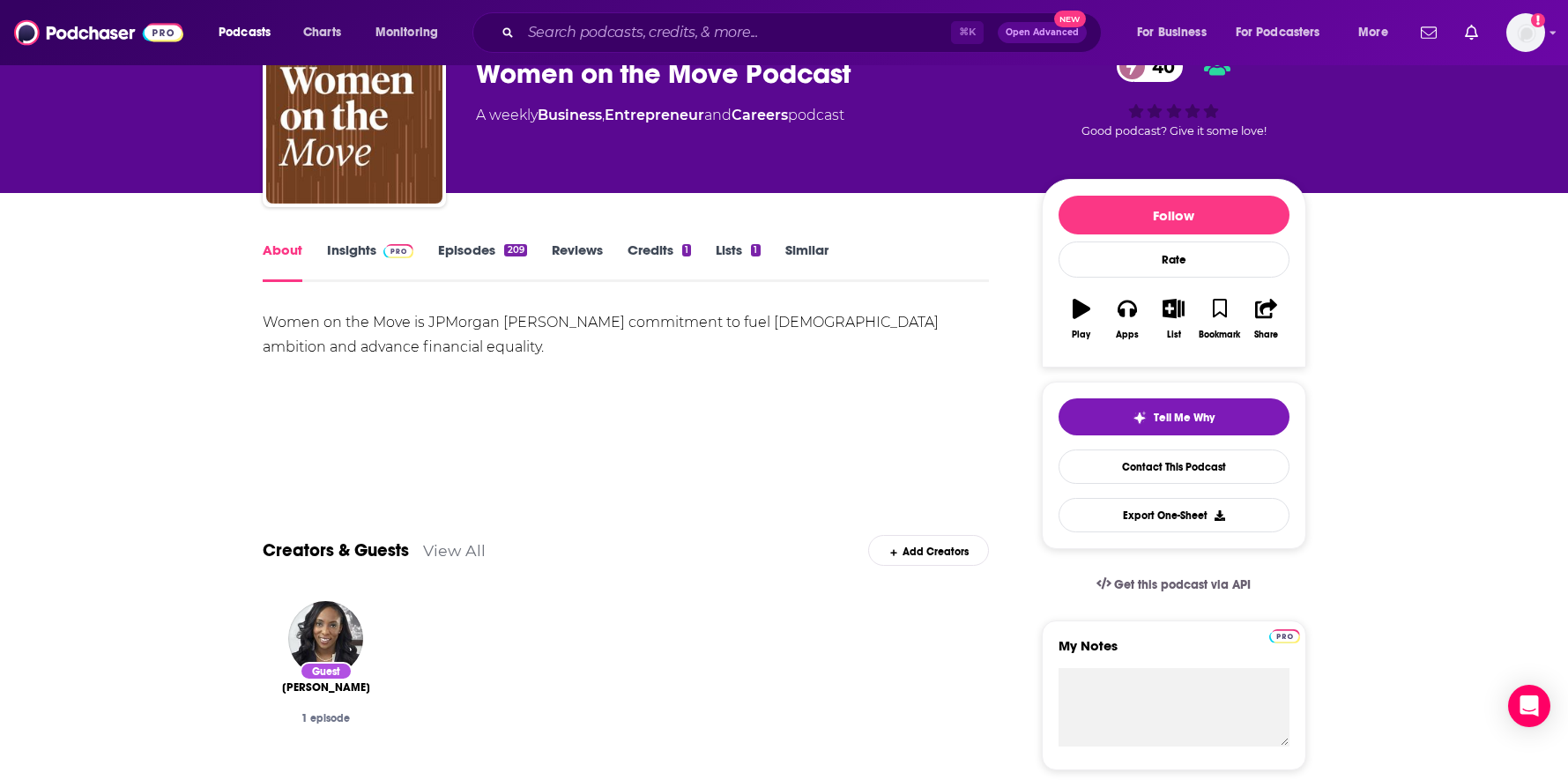
click at [478, 241] on link "Episodes 209" at bounding box center [482, 261] width 88 height 41
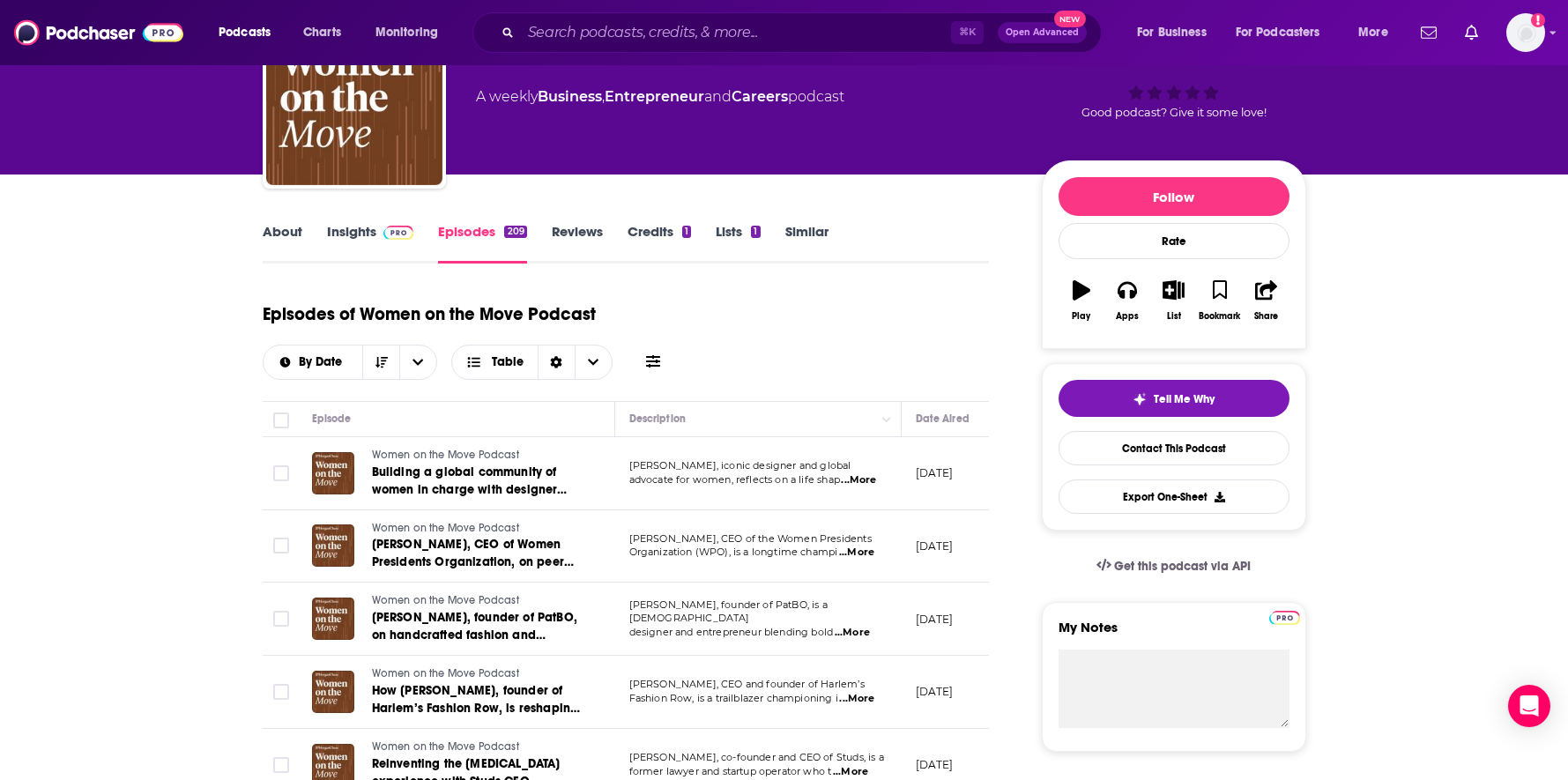
scroll to position [115, 0]
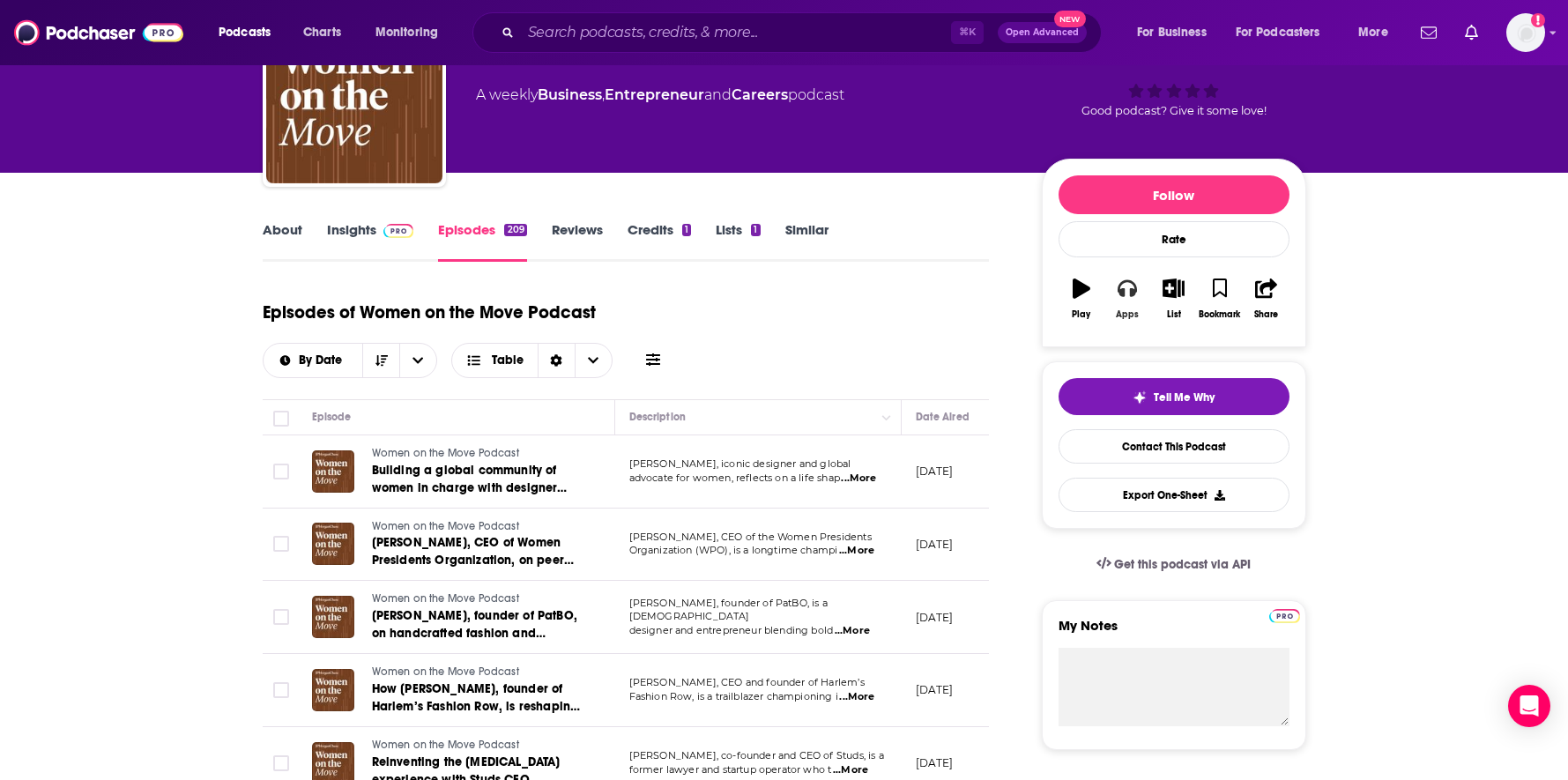
click at [1120, 291] on icon "button" at bounding box center [1127, 289] width 19 height 18
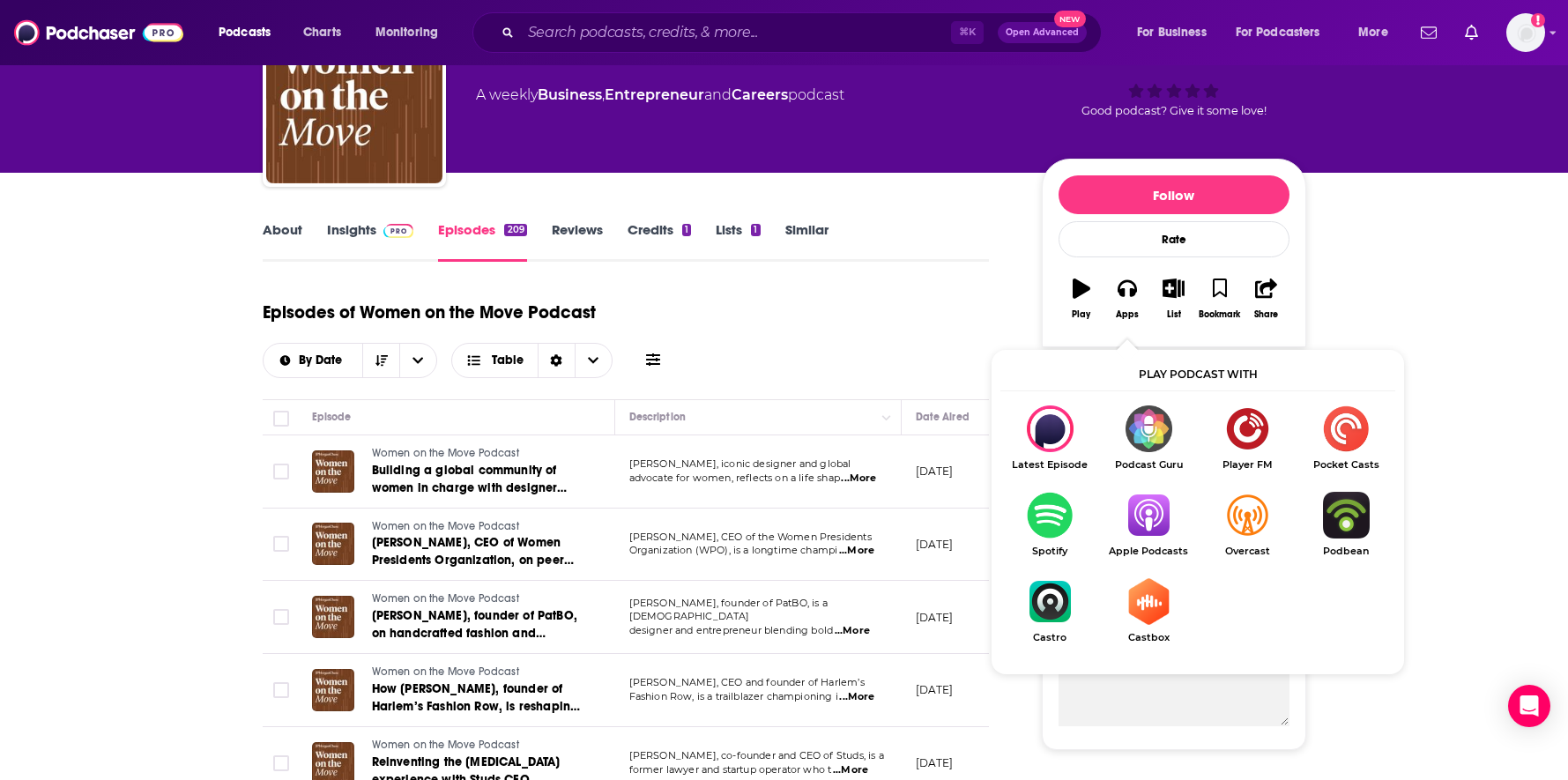
click at [1167, 523] on img "Show Listen On dropdown" at bounding box center [1149, 514] width 98 height 46
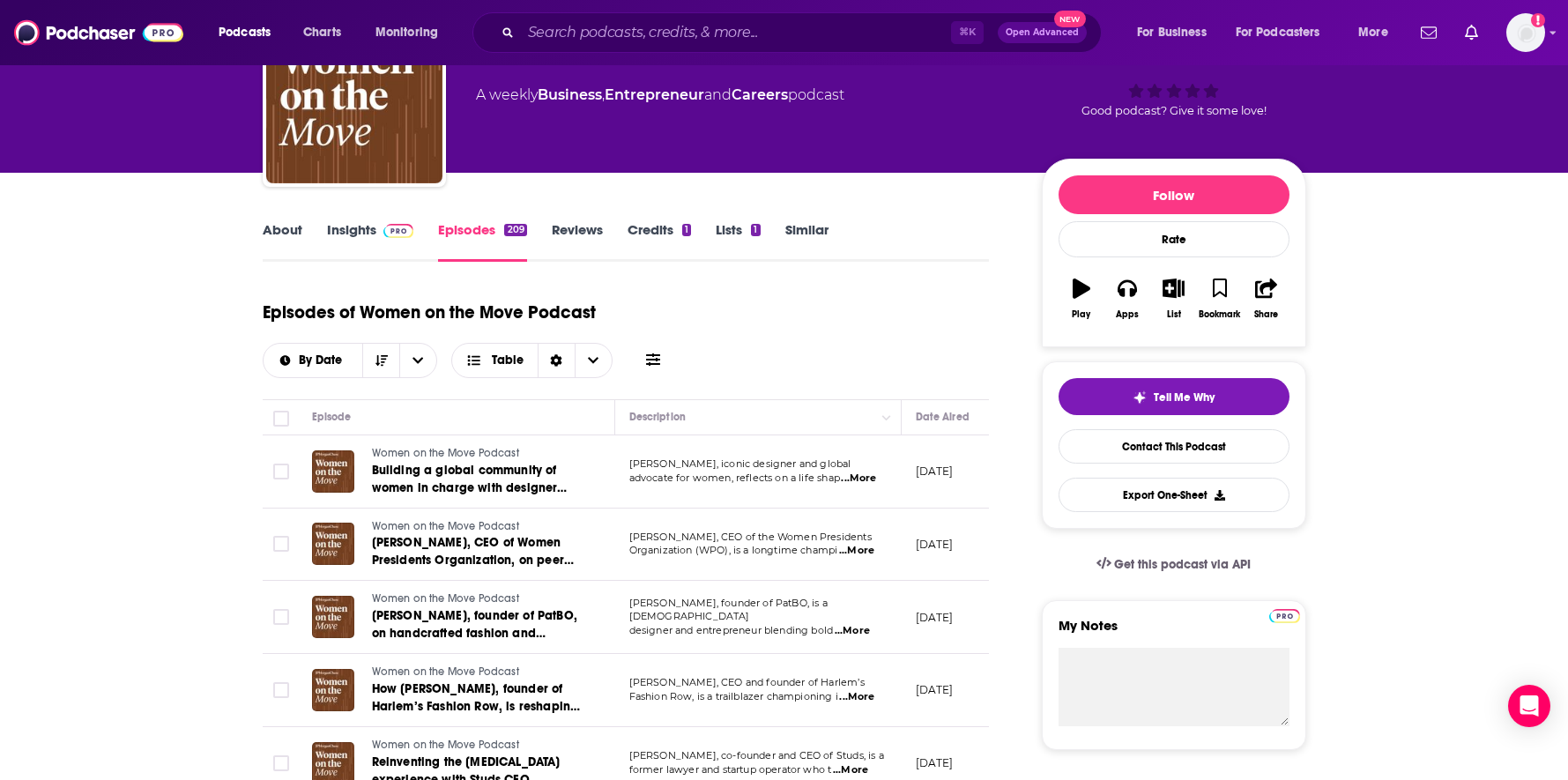
click at [294, 236] on link "About" at bounding box center [282, 241] width 40 height 41
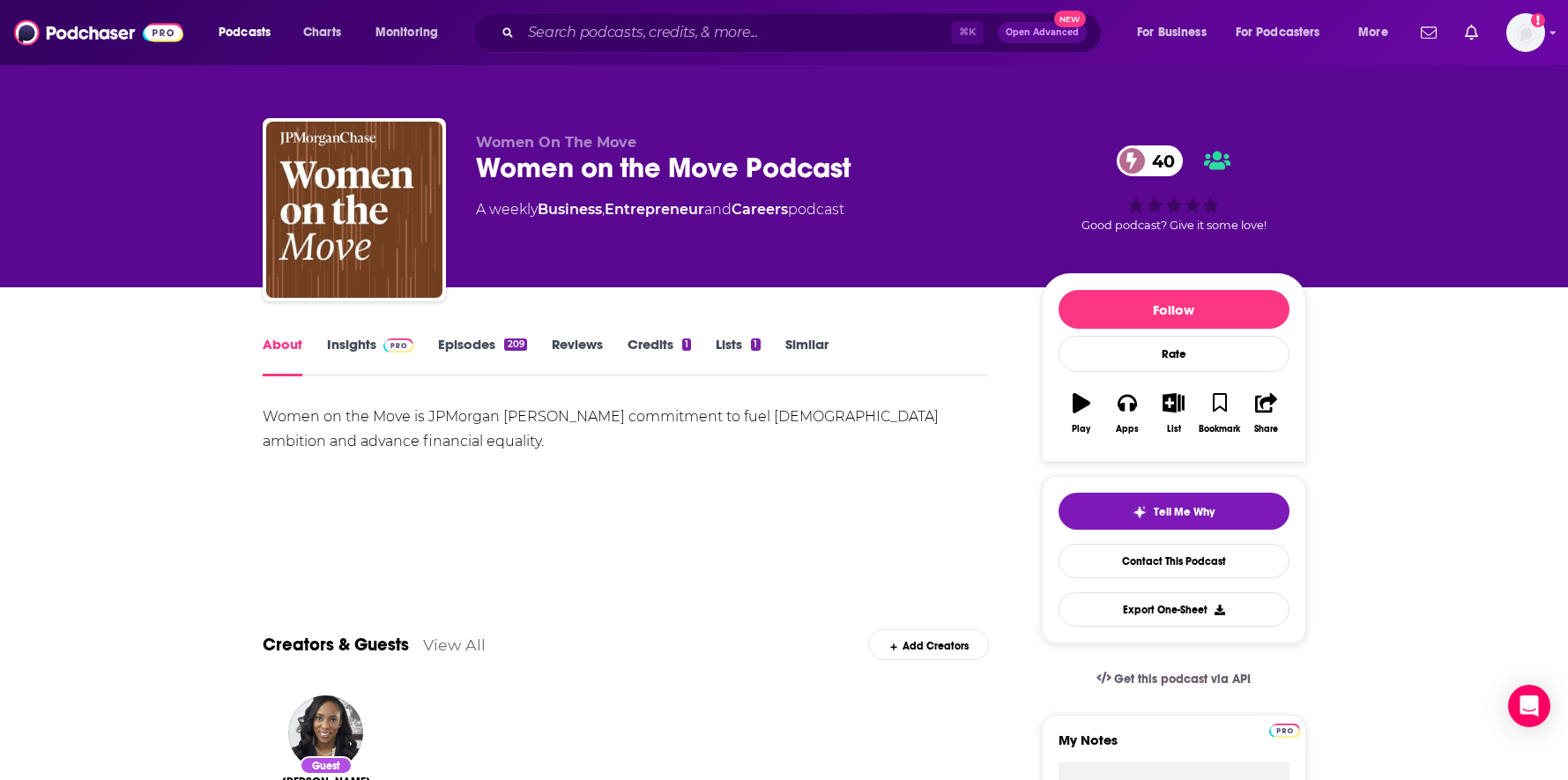
click at [356, 338] on link "Insights" at bounding box center [370, 356] width 87 height 41
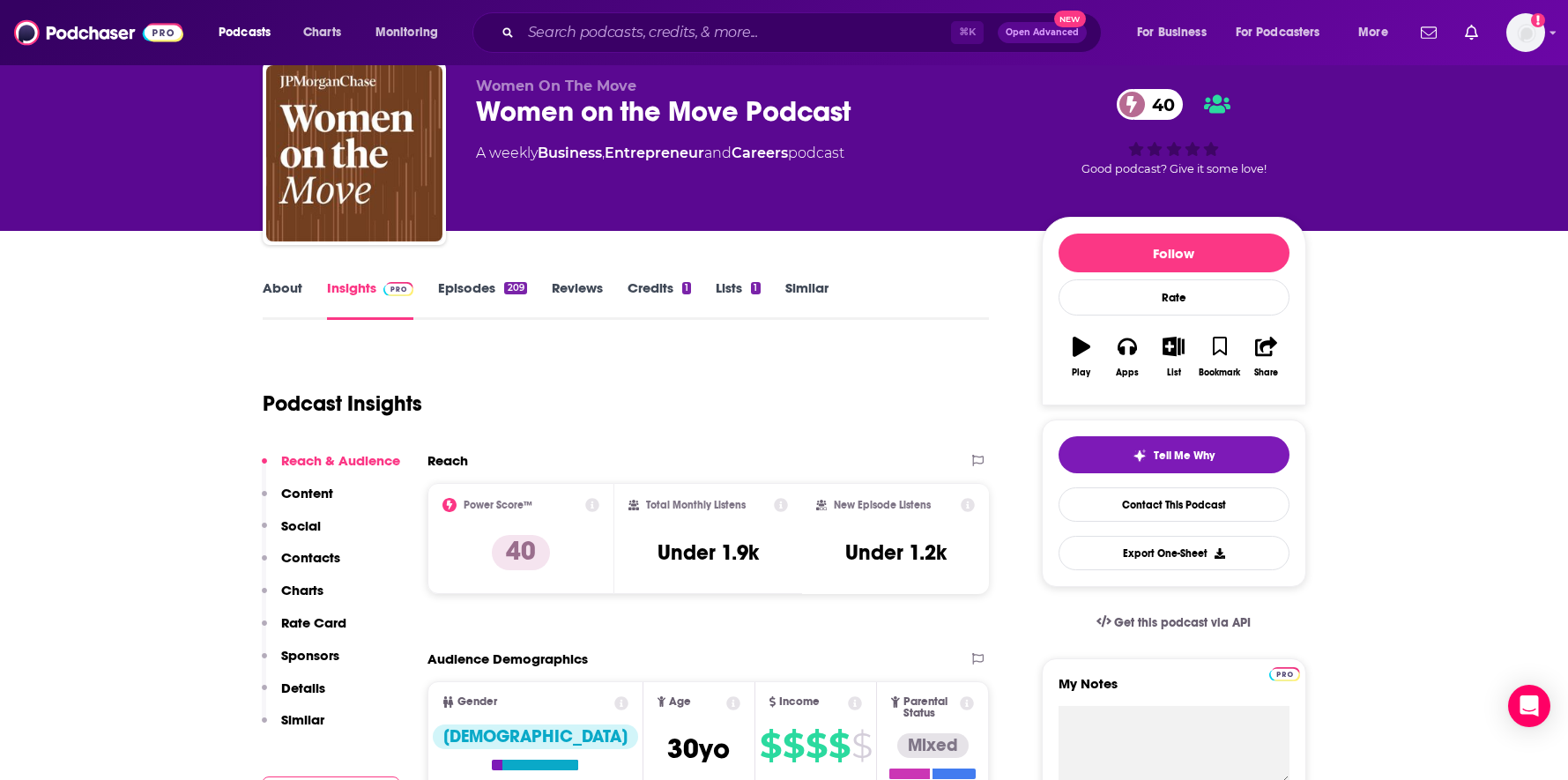
scroll to position [58, 0]
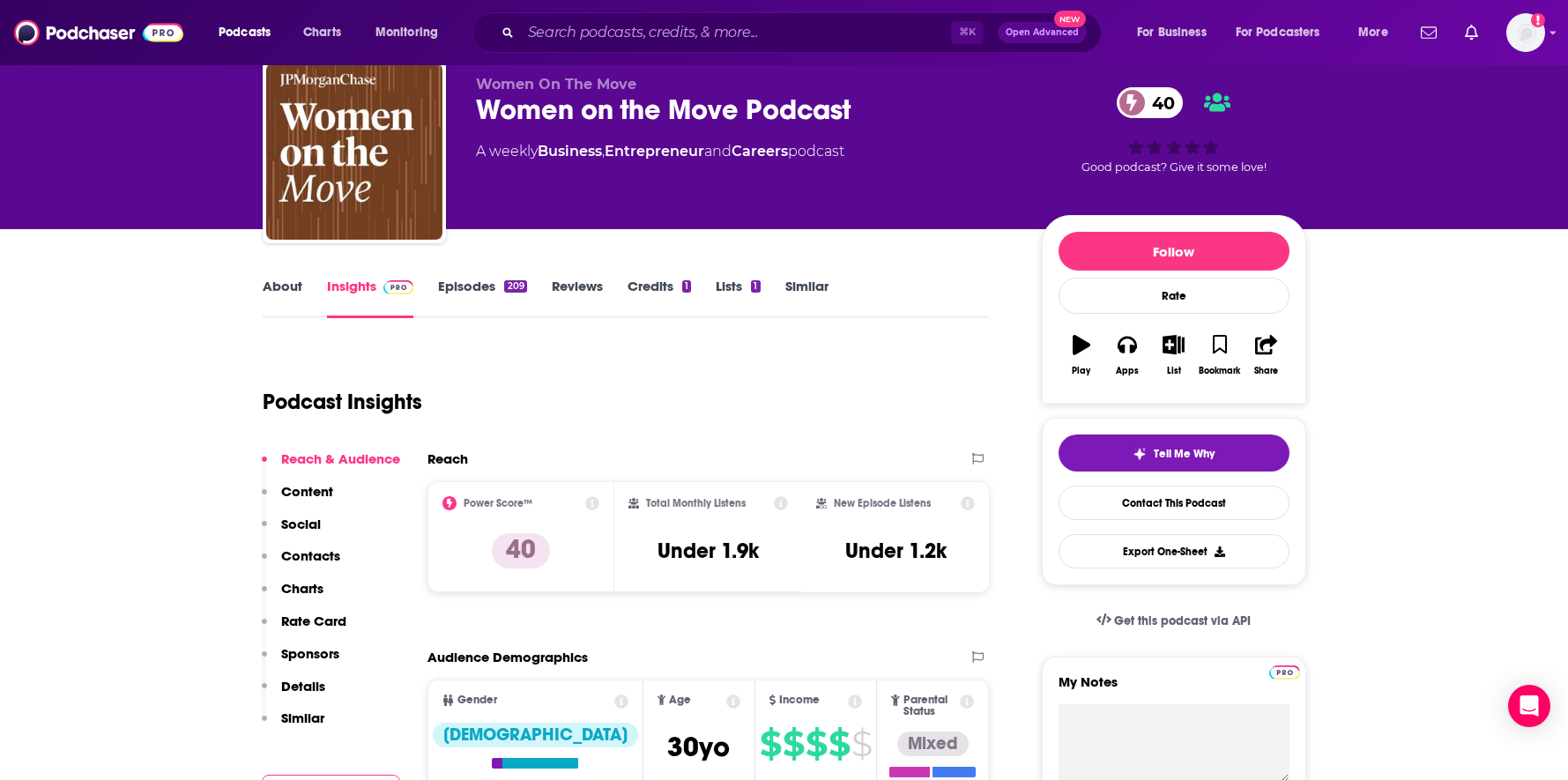
click at [471, 277] on link "Episodes 209" at bounding box center [482, 297] width 88 height 41
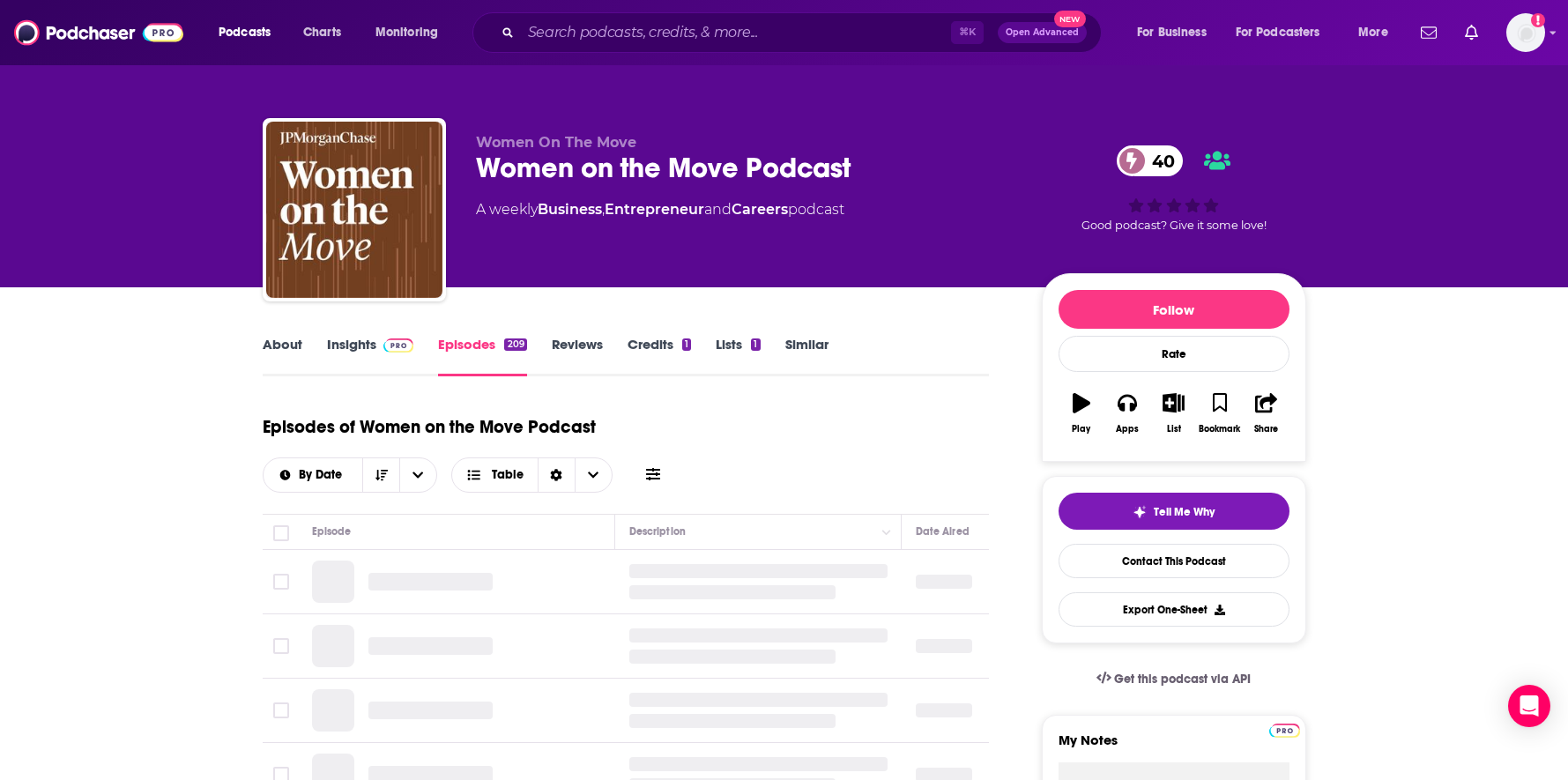
click at [473, 285] on div "Women On The Move Women on the Move Podcast 40 A weekly Business , Entrepreneur…" at bounding box center [784, 213] width 1043 height 190
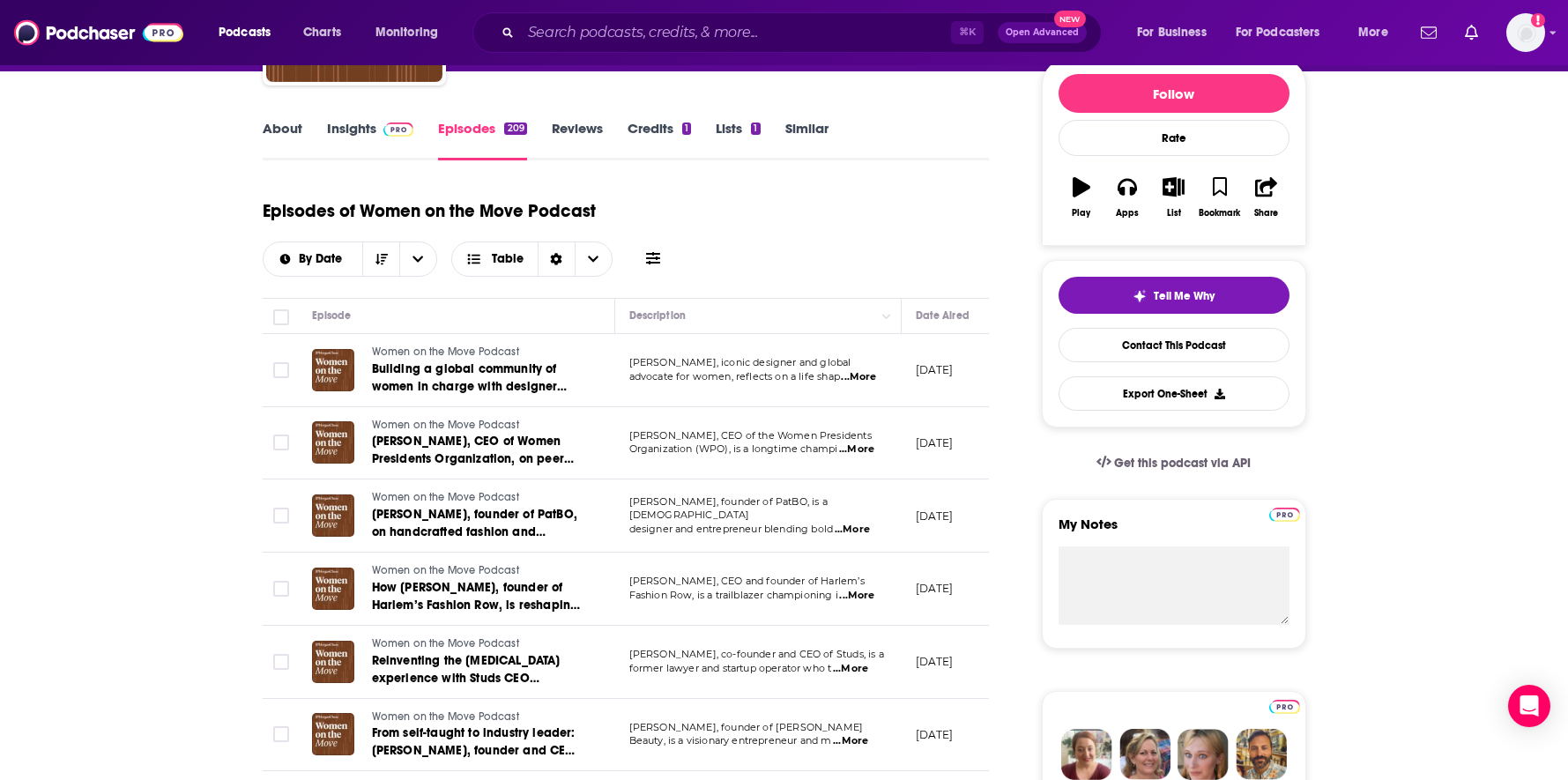
scroll to position [154, 0]
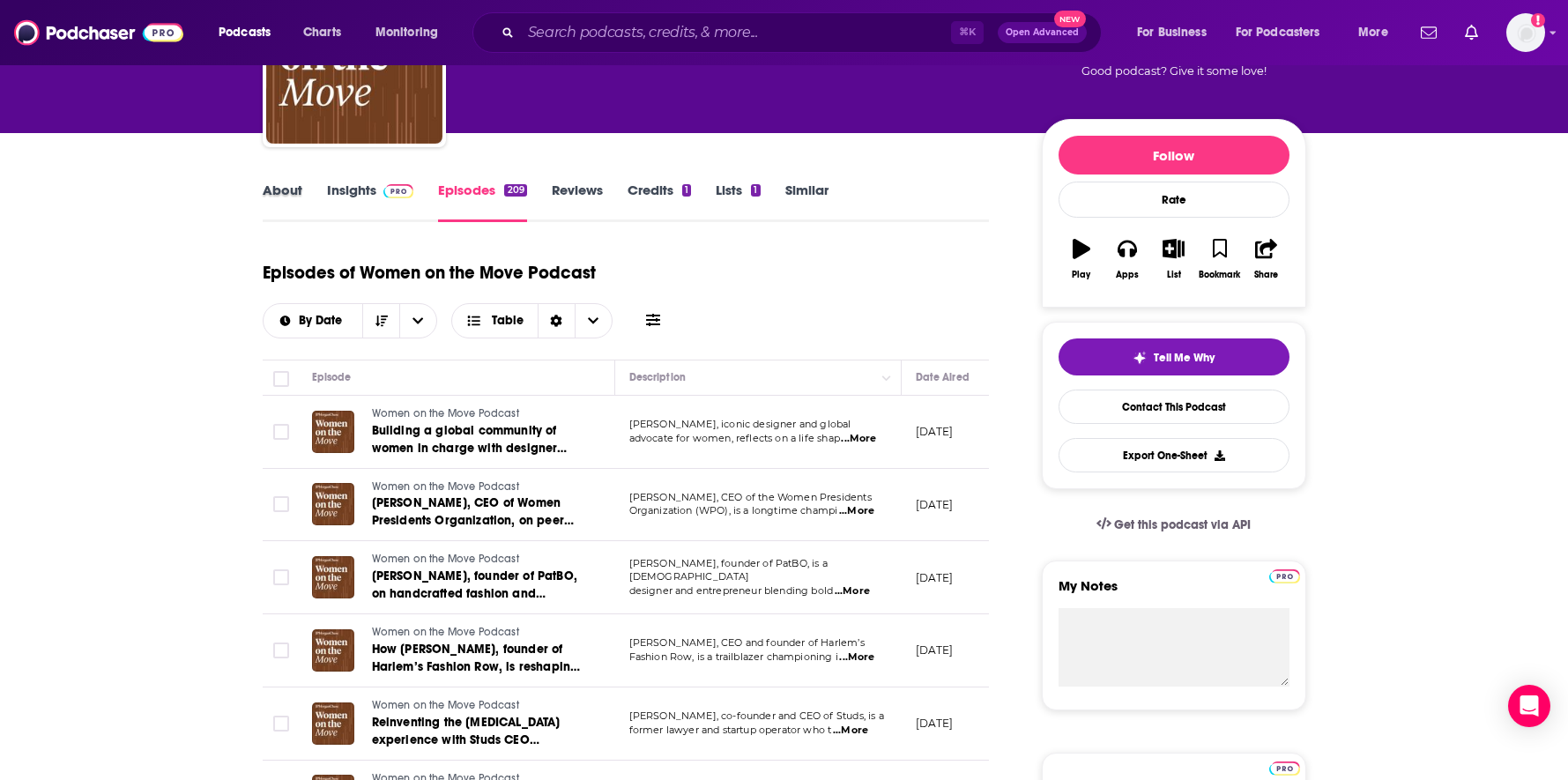
click at [301, 196] on div "About" at bounding box center [294, 202] width 64 height 41
click at [294, 192] on link "About" at bounding box center [282, 202] width 40 height 41
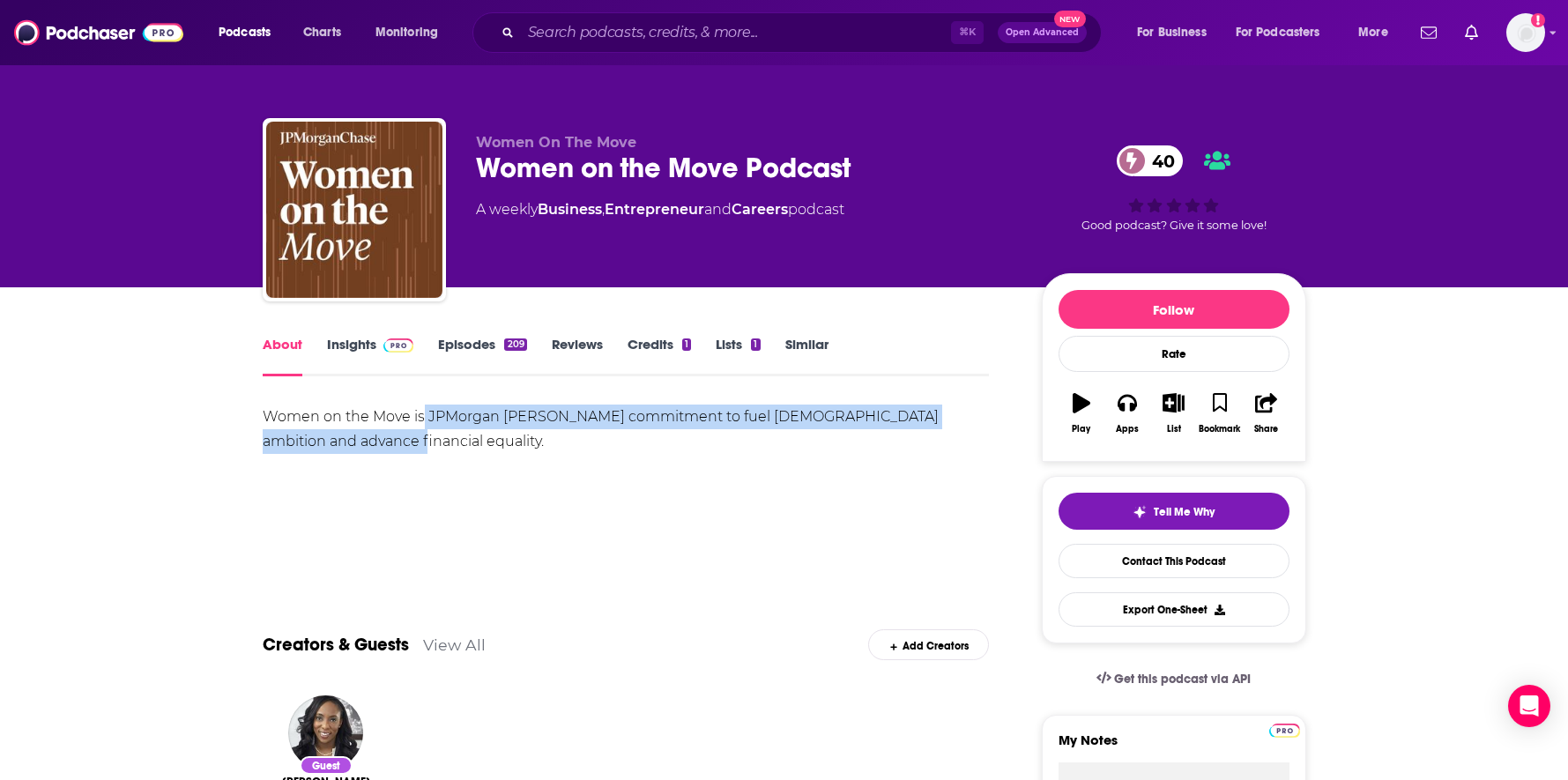
drag, startPoint x: 393, startPoint y: 434, endPoint x: 424, endPoint y: 419, distance: 34.4
click at [424, 419] on div "Women on the Move is JPMorgan [PERSON_NAME] commitment to fuel [DEMOGRAPHIC_DAT…" at bounding box center [626, 429] width 727 height 49
copy div "JPMorgan [PERSON_NAME] commitment to fuel [DEMOGRAPHIC_DATA] ambition and advan…"
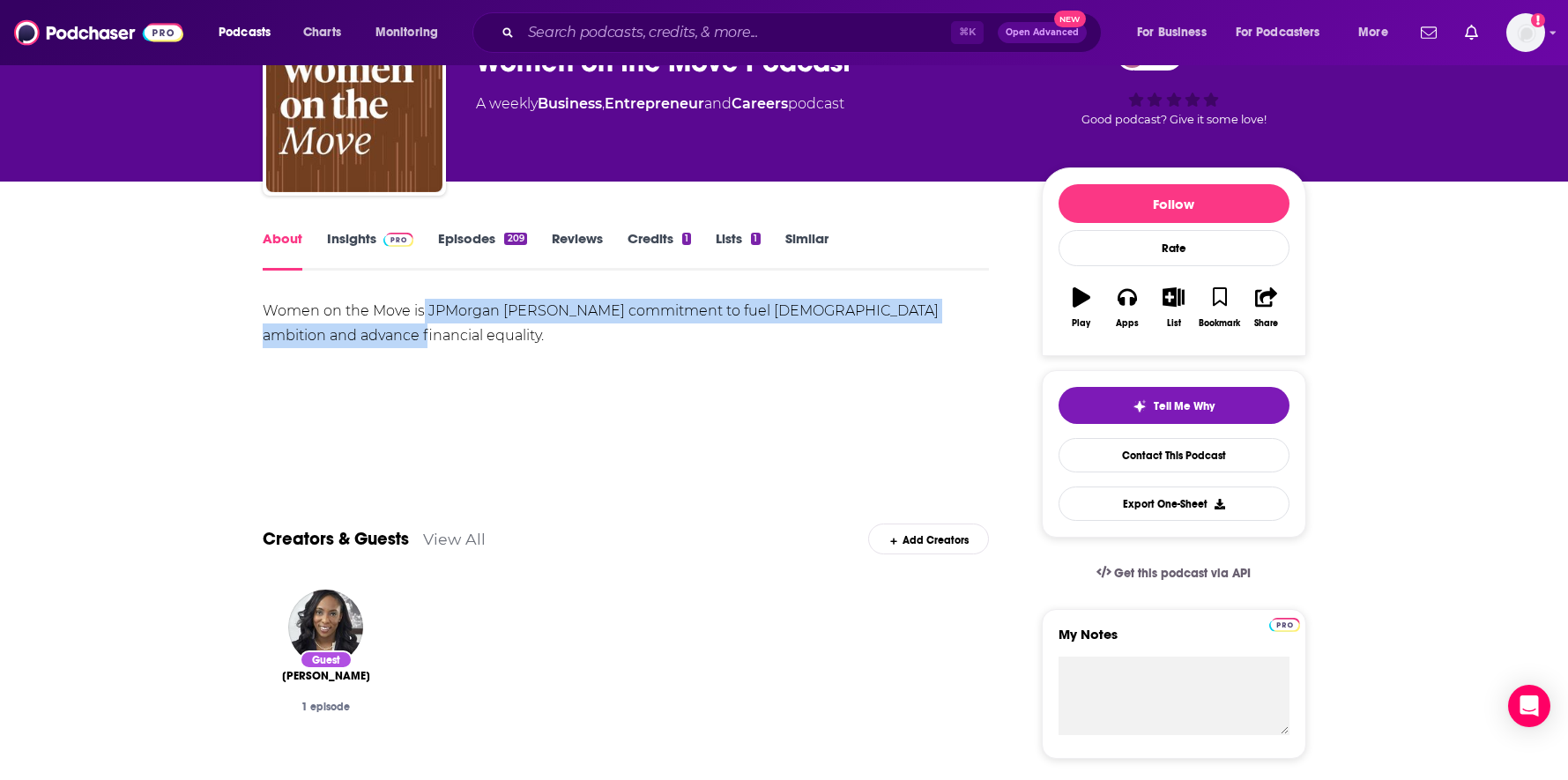
scroll to position [105, 0]
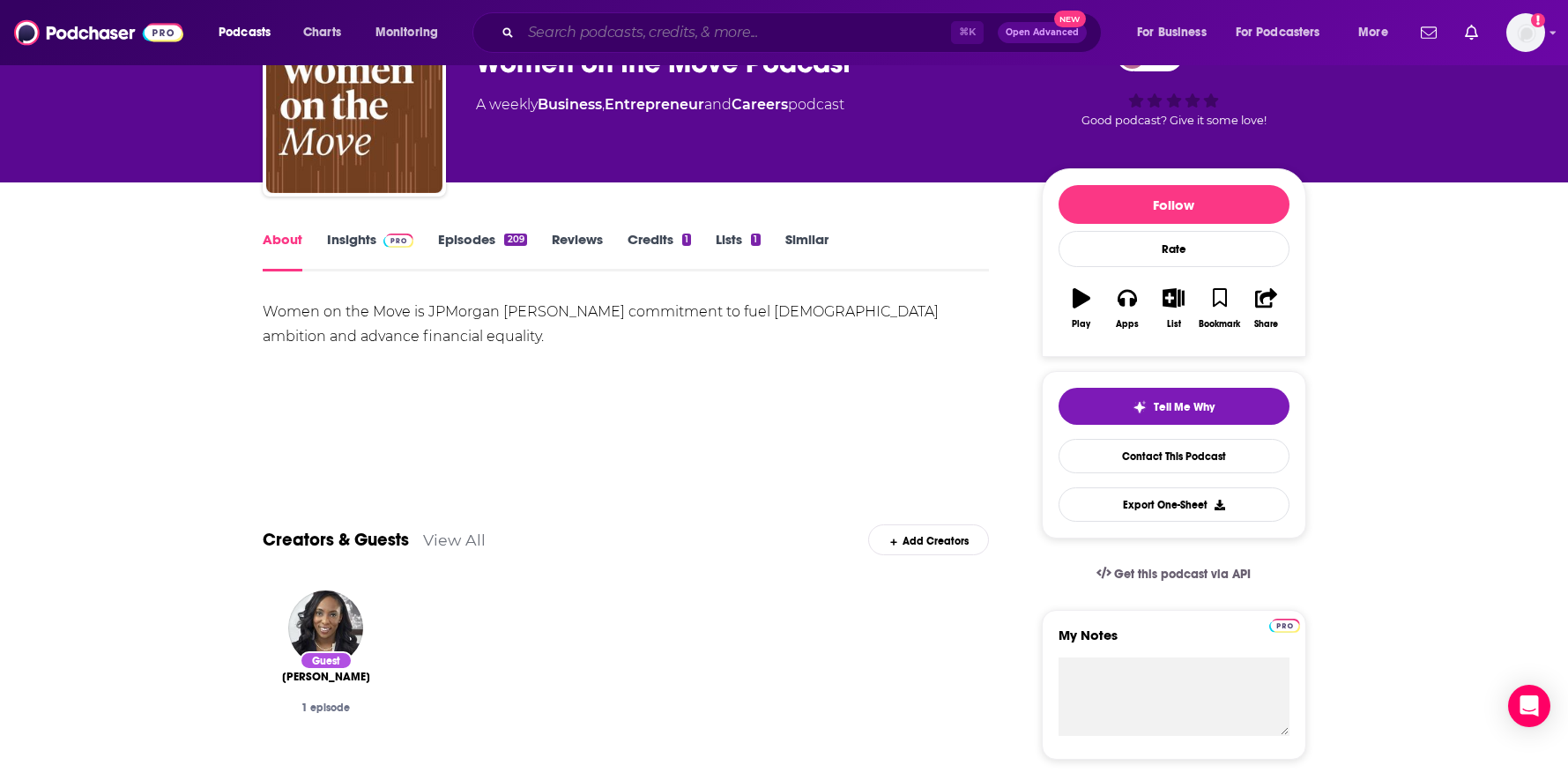
click at [618, 25] on input "Search podcasts, credits, & more..." at bounding box center [736, 33] width 430 height 28
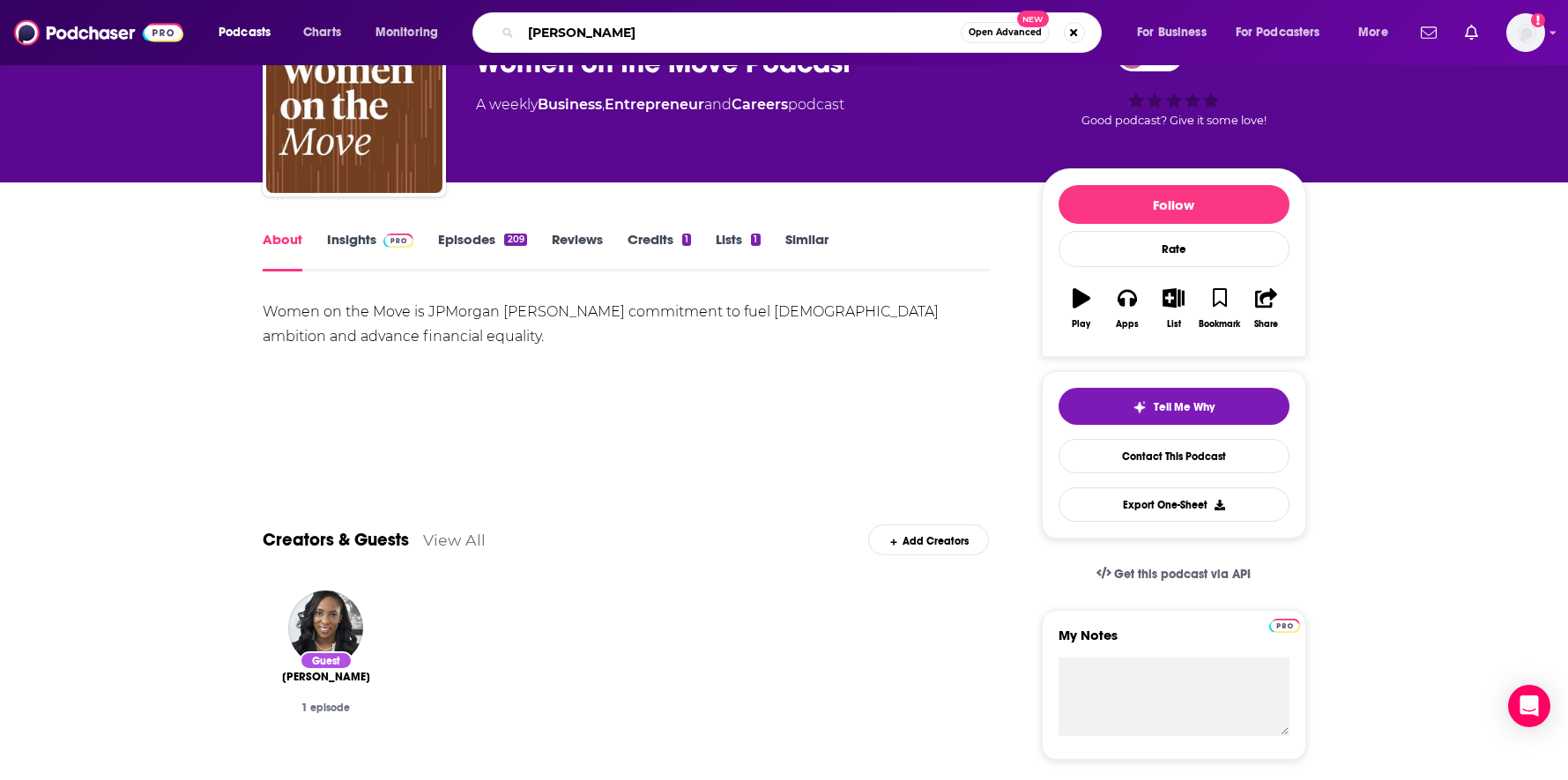
type input "[PERSON_NAME]"
click at [821, 252] on link "Similar" at bounding box center [807, 251] width 44 height 41
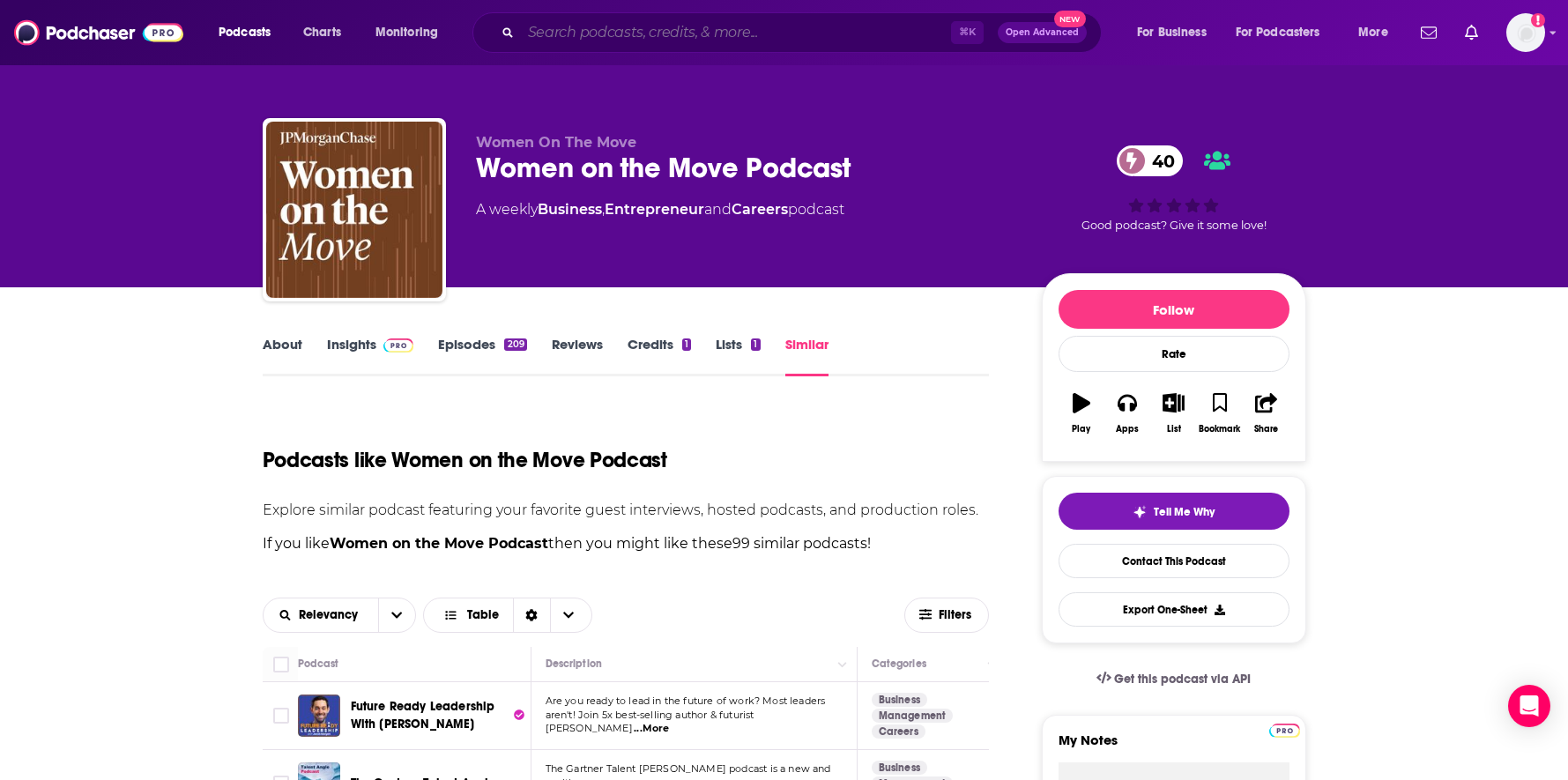
click at [720, 34] on input "Search podcasts, credits, & more..." at bounding box center [736, 33] width 430 height 28
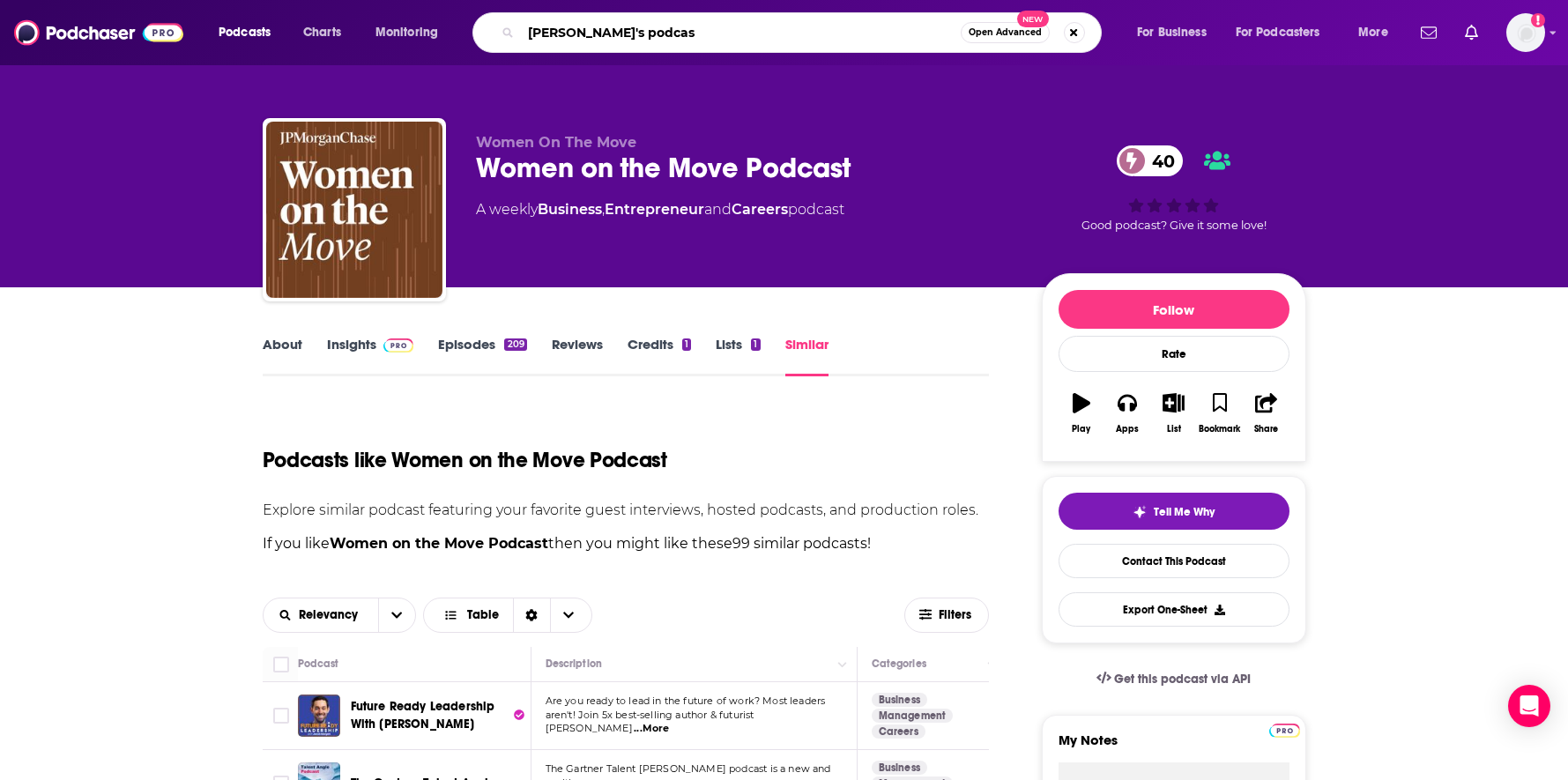
type input "[PERSON_NAME]'s podcast"
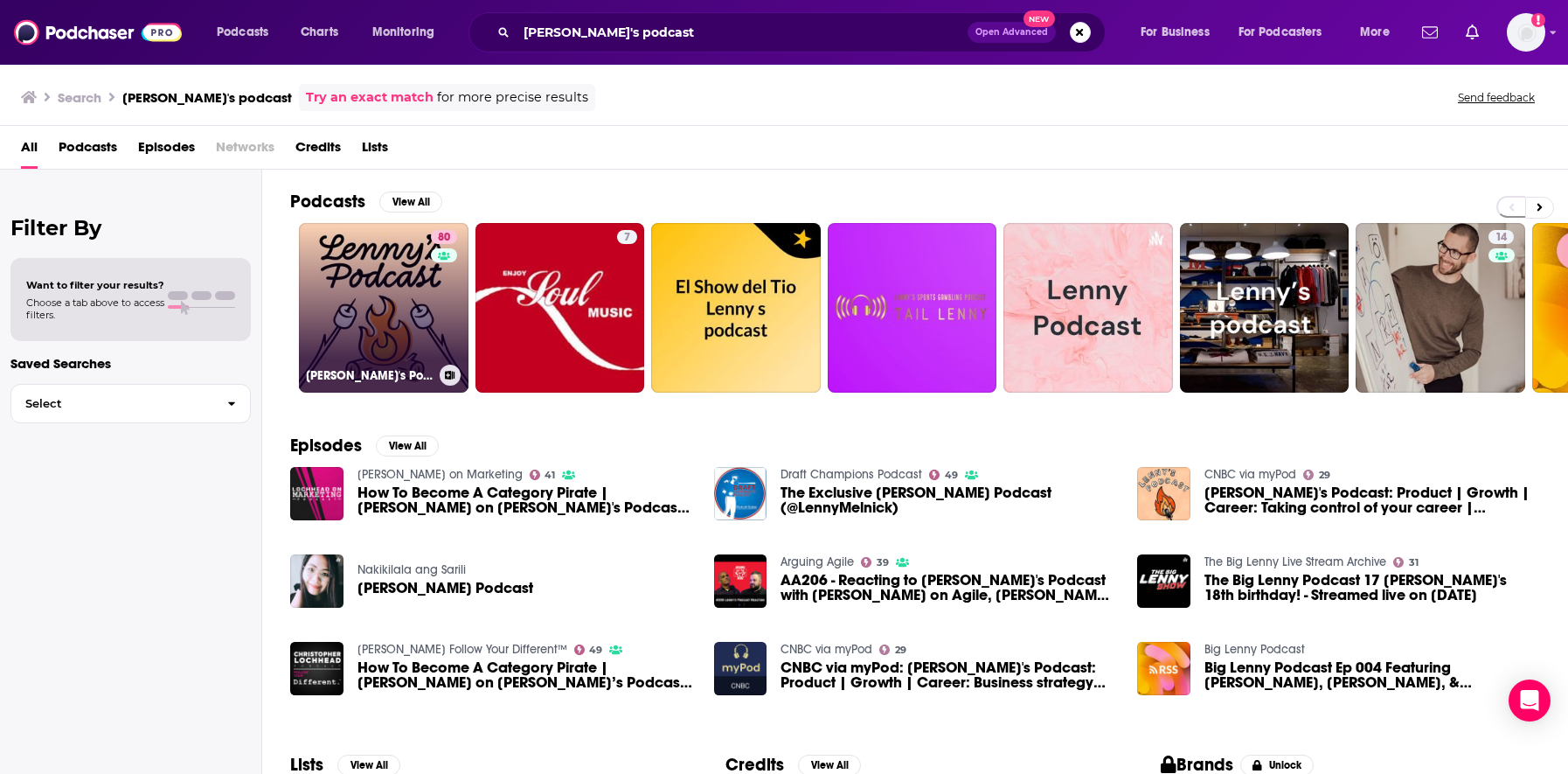
click at [414, 317] on link "80 [PERSON_NAME]'s Podcast: Product | Career | Growth" at bounding box center [383, 307] width 170 height 170
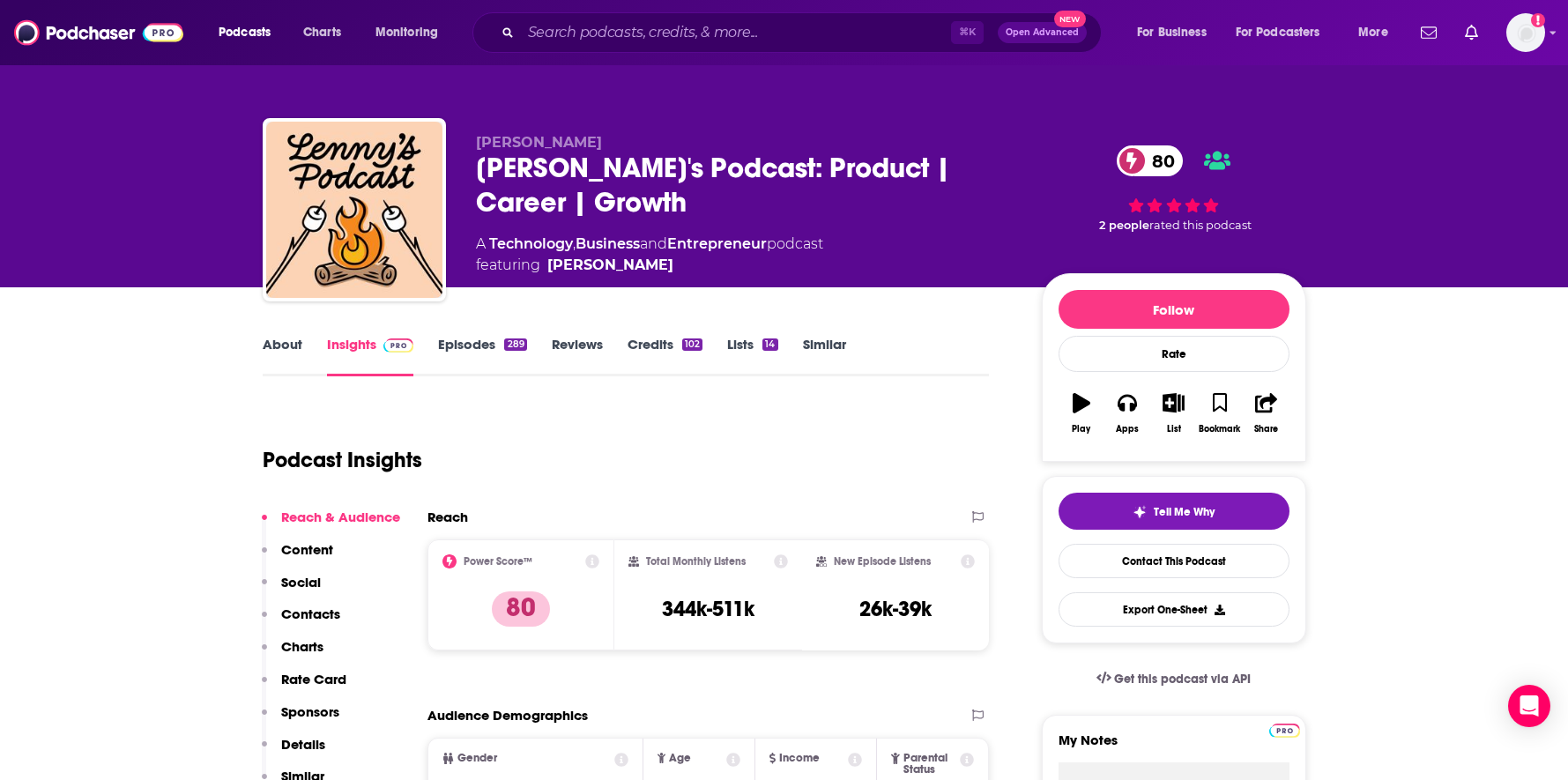
click at [287, 345] on link "About" at bounding box center [282, 356] width 40 height 41
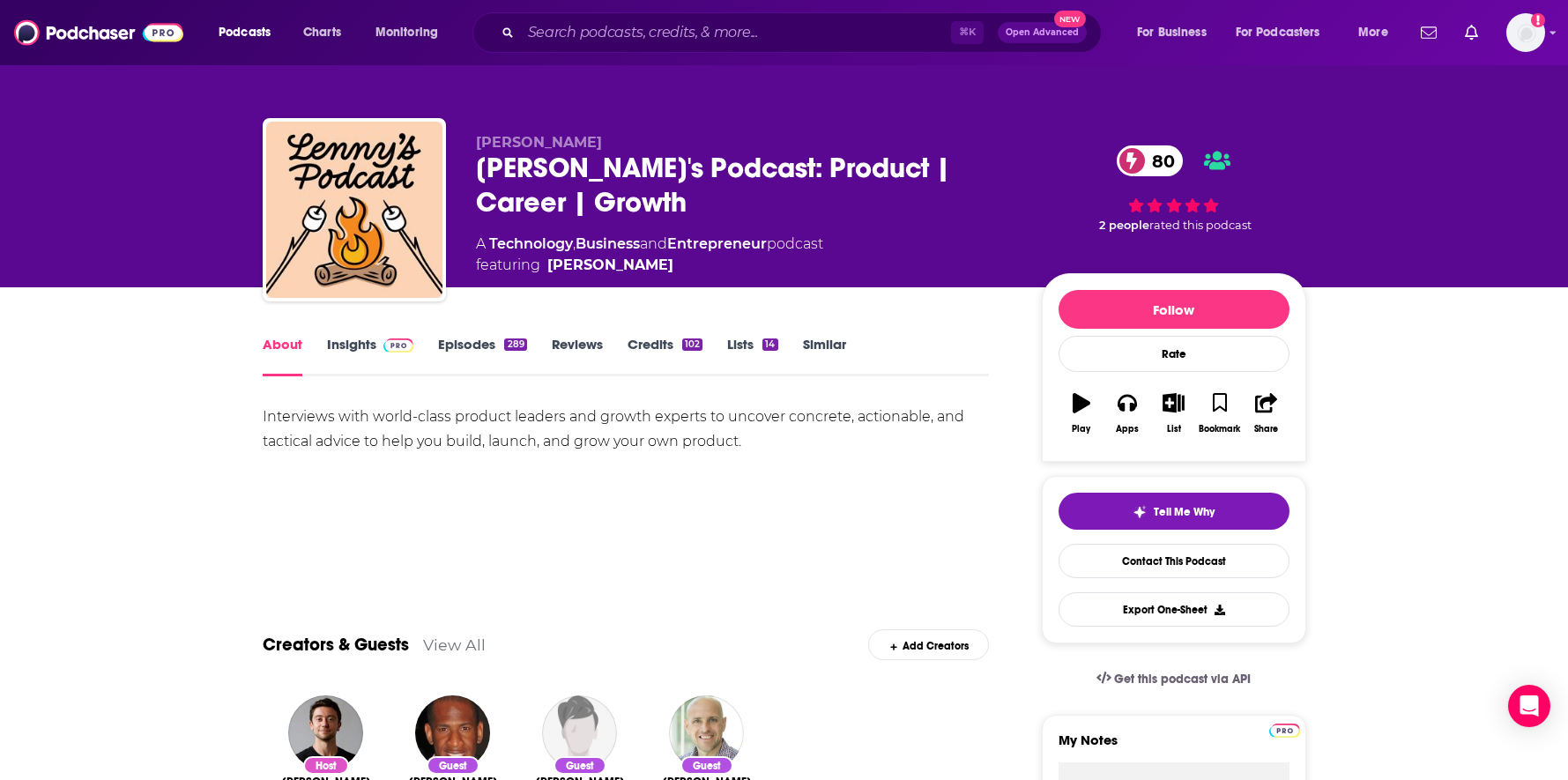
click at [472, 351] on link "Episodes 289" at bounding box center [482, 356] width 88 height 41
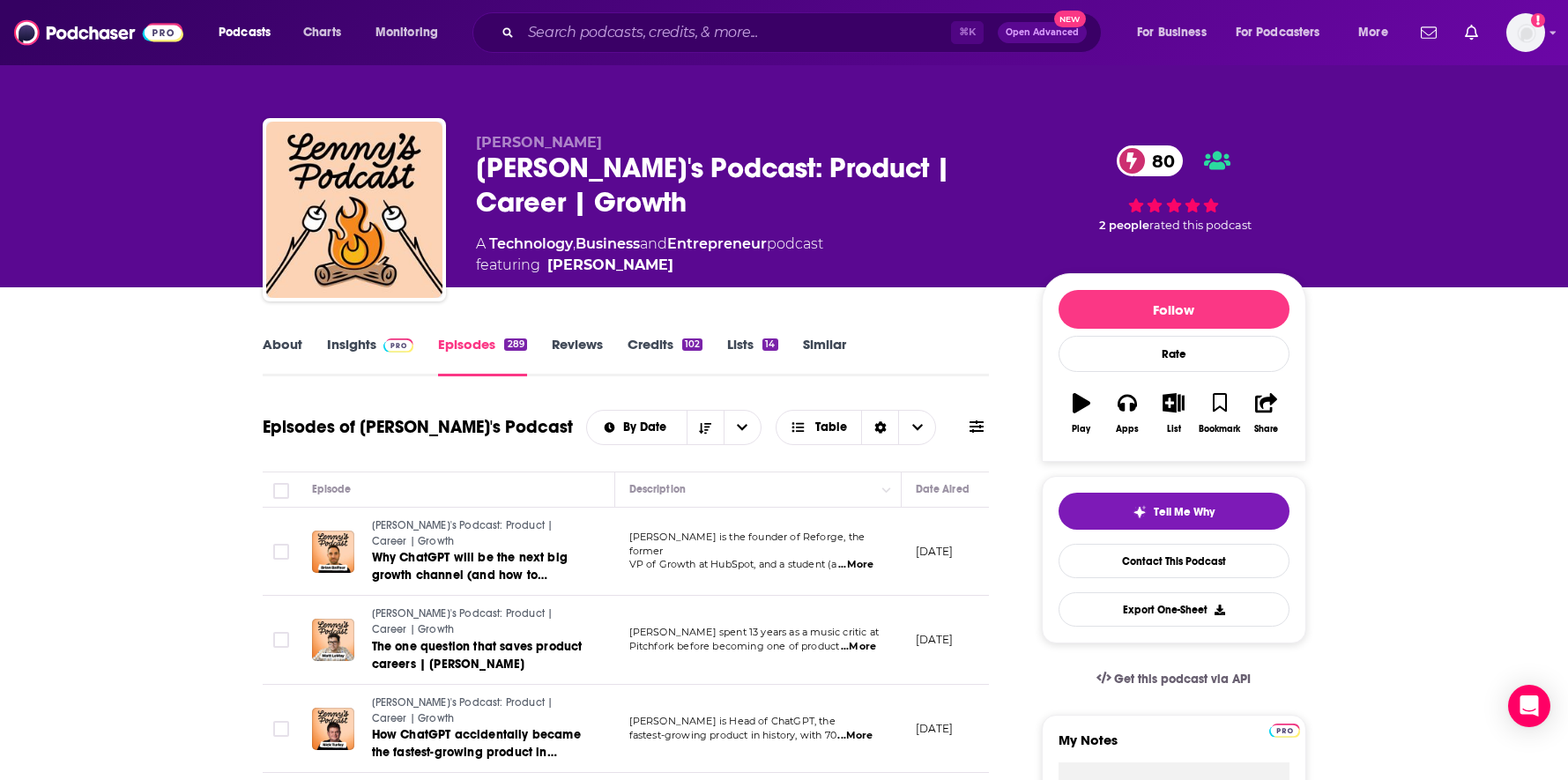
click at [283, 343] on link "About" at bounding box center [282, 356] width 40 height 41
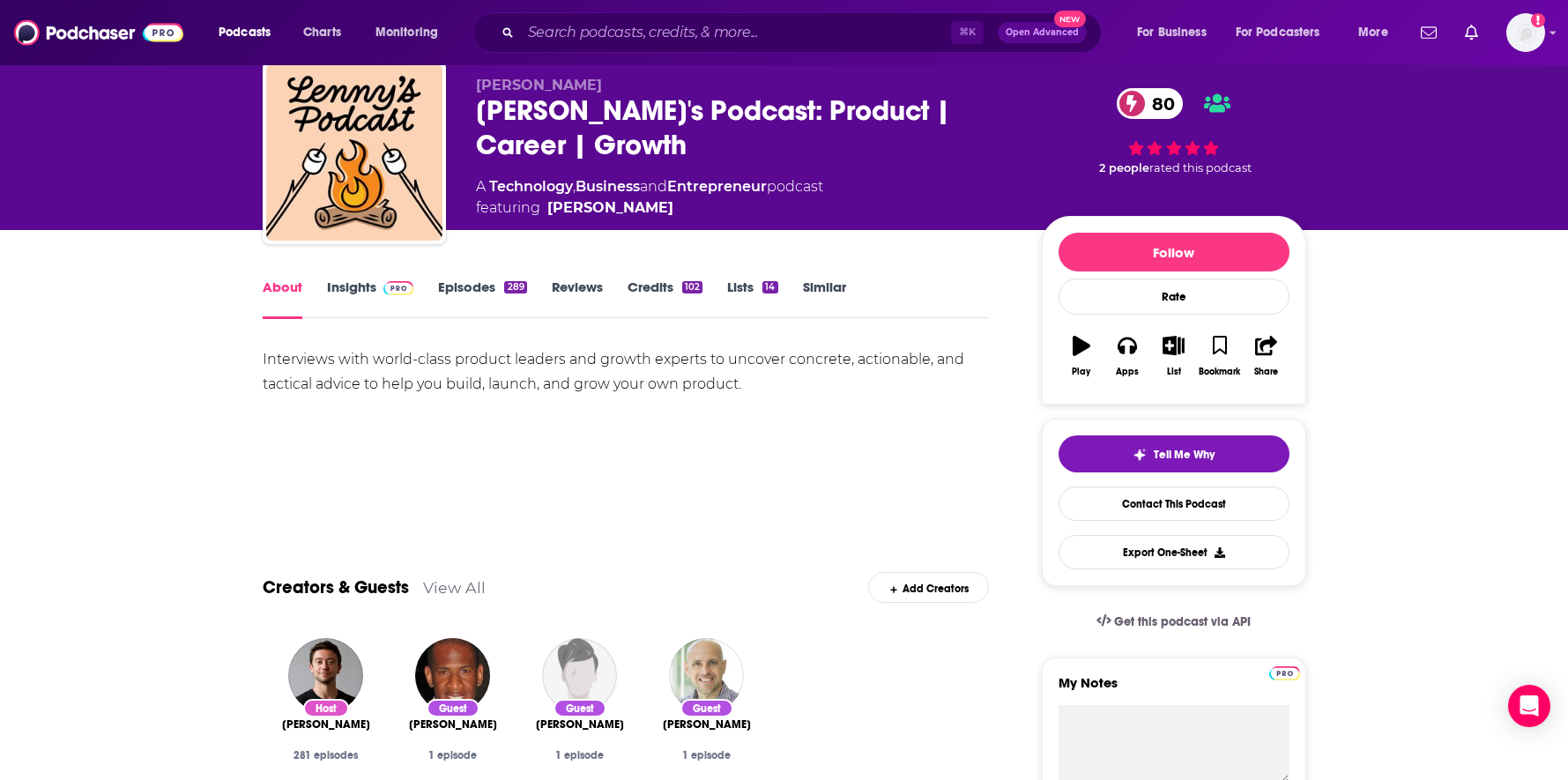
scroll to position [67, 0]
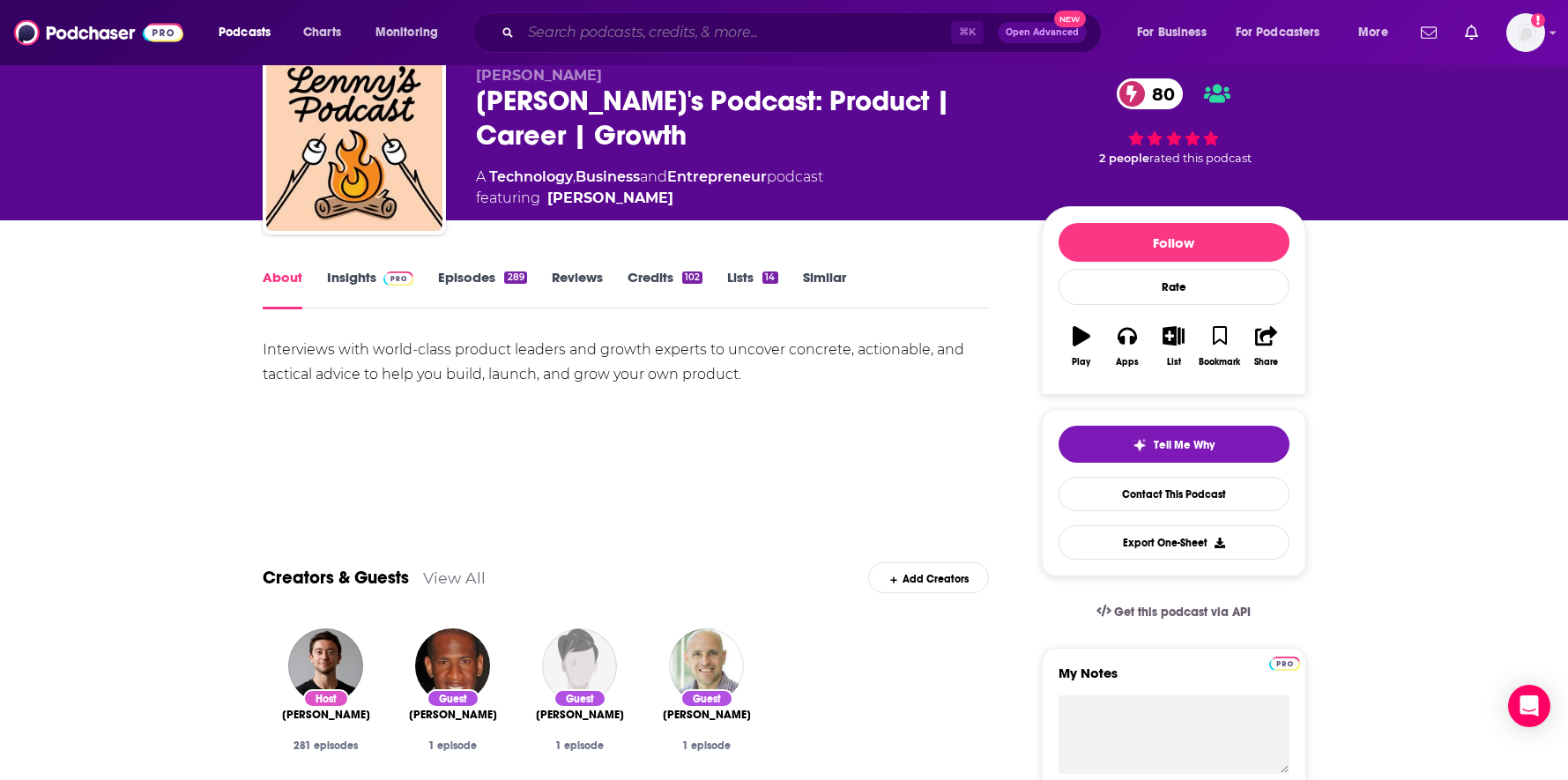
click at [670, 27] on input "Search podcasts, credits, & more..." at bounding box center [736, 33] width 430 height 28
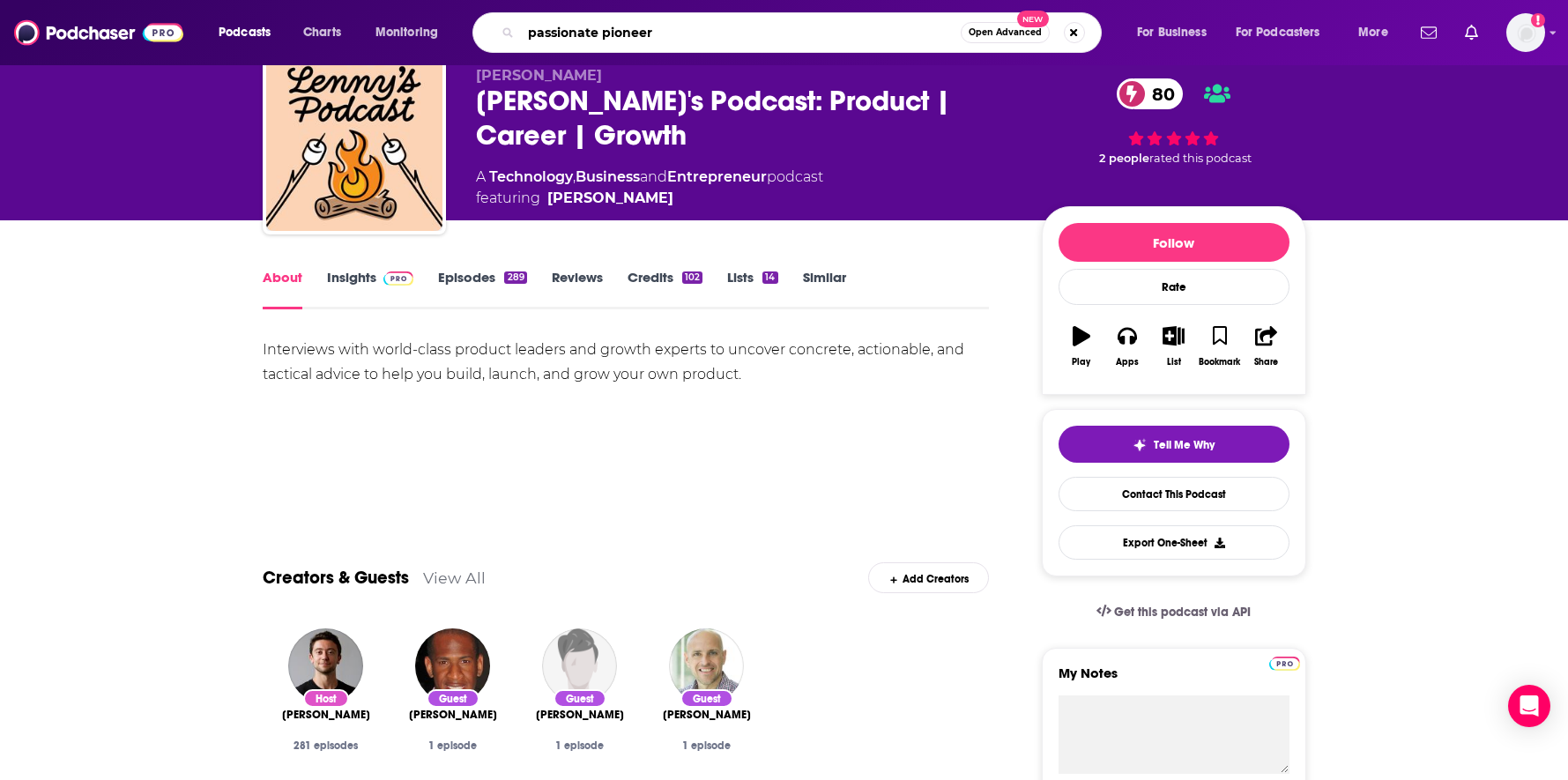
type input "passionate pioneers"
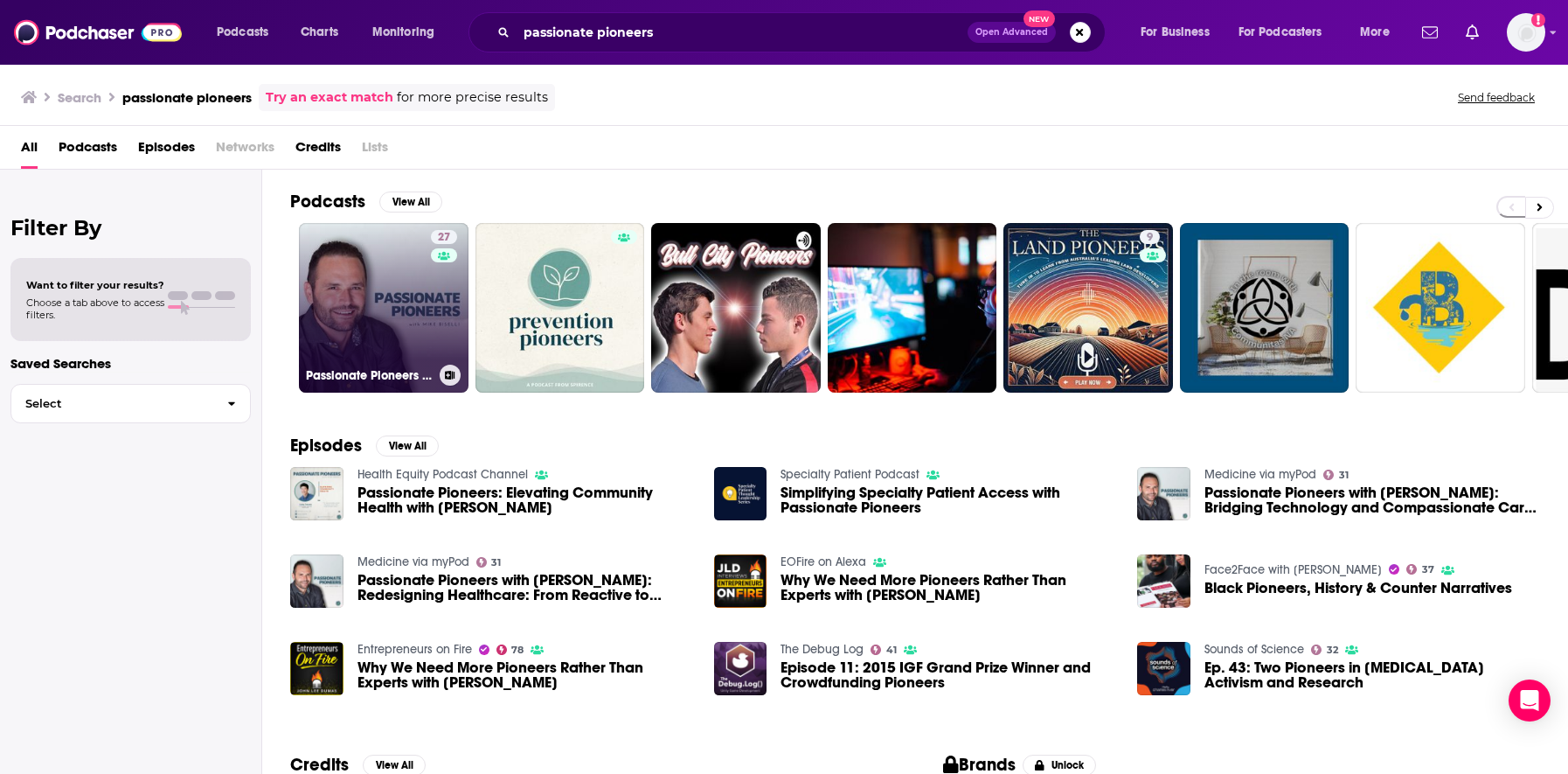
click at [359, 317] on link "27 Passionate Pioneers with [PERSON_NAME]" at bounding box center [383, 307] width 170 height 170
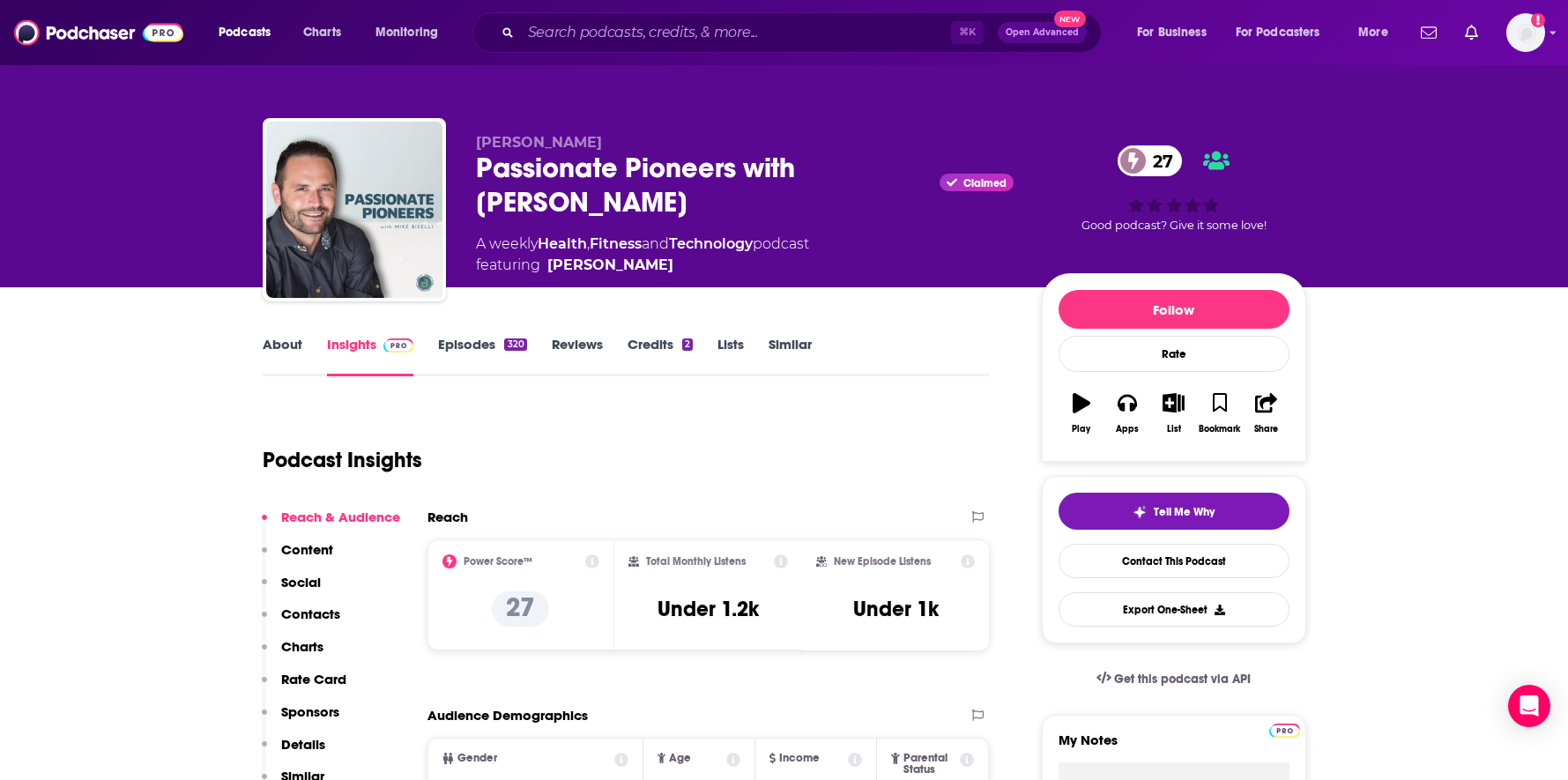
click at [573, 47] on div "⌘ K Open Advanced New" at bounding box center [787, 32] width 630 height 41
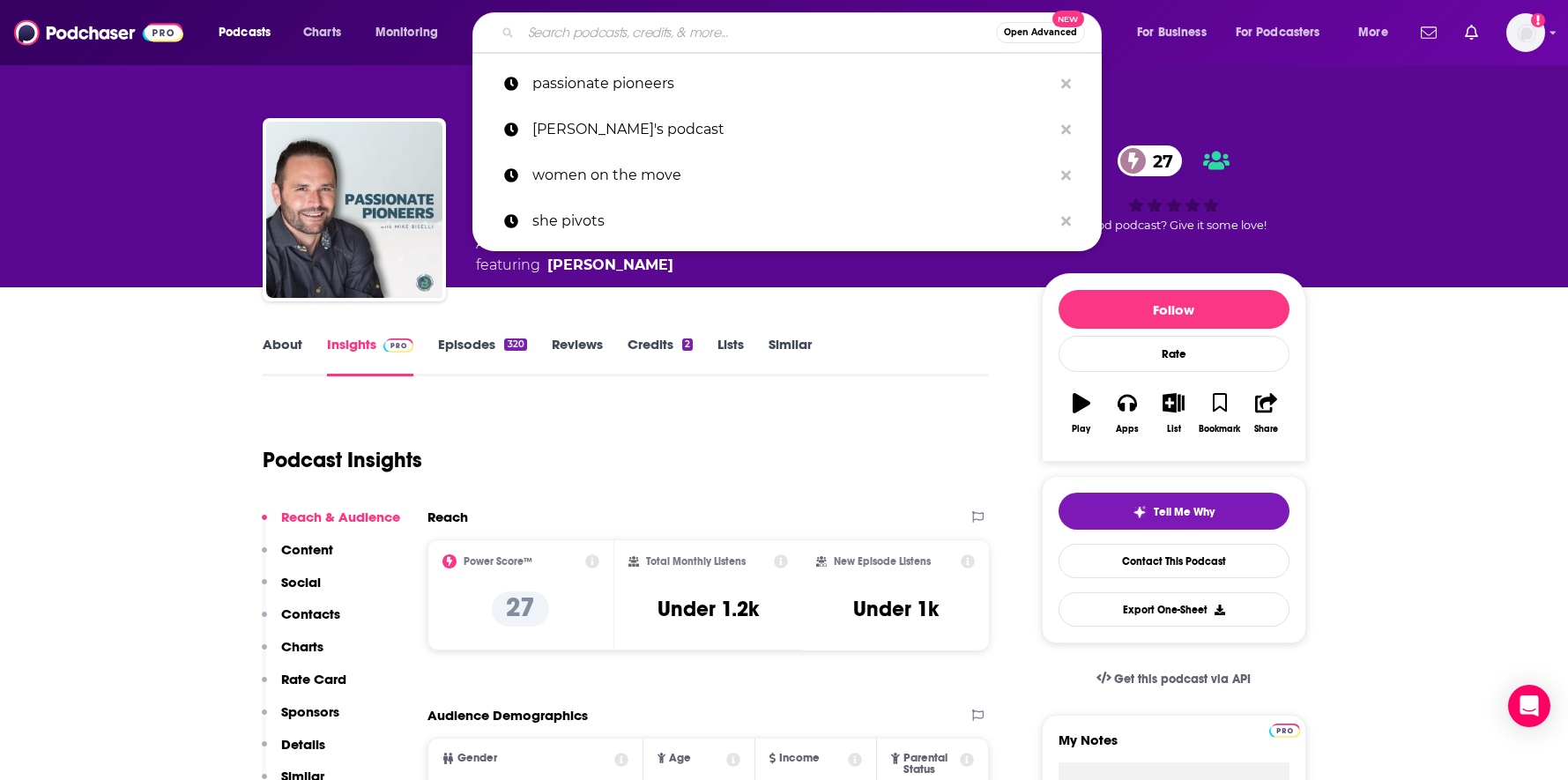
click at [592, 32] on input "Search podcasts, credits, & more..." at bounding box center [758, 33] width 475 height 28
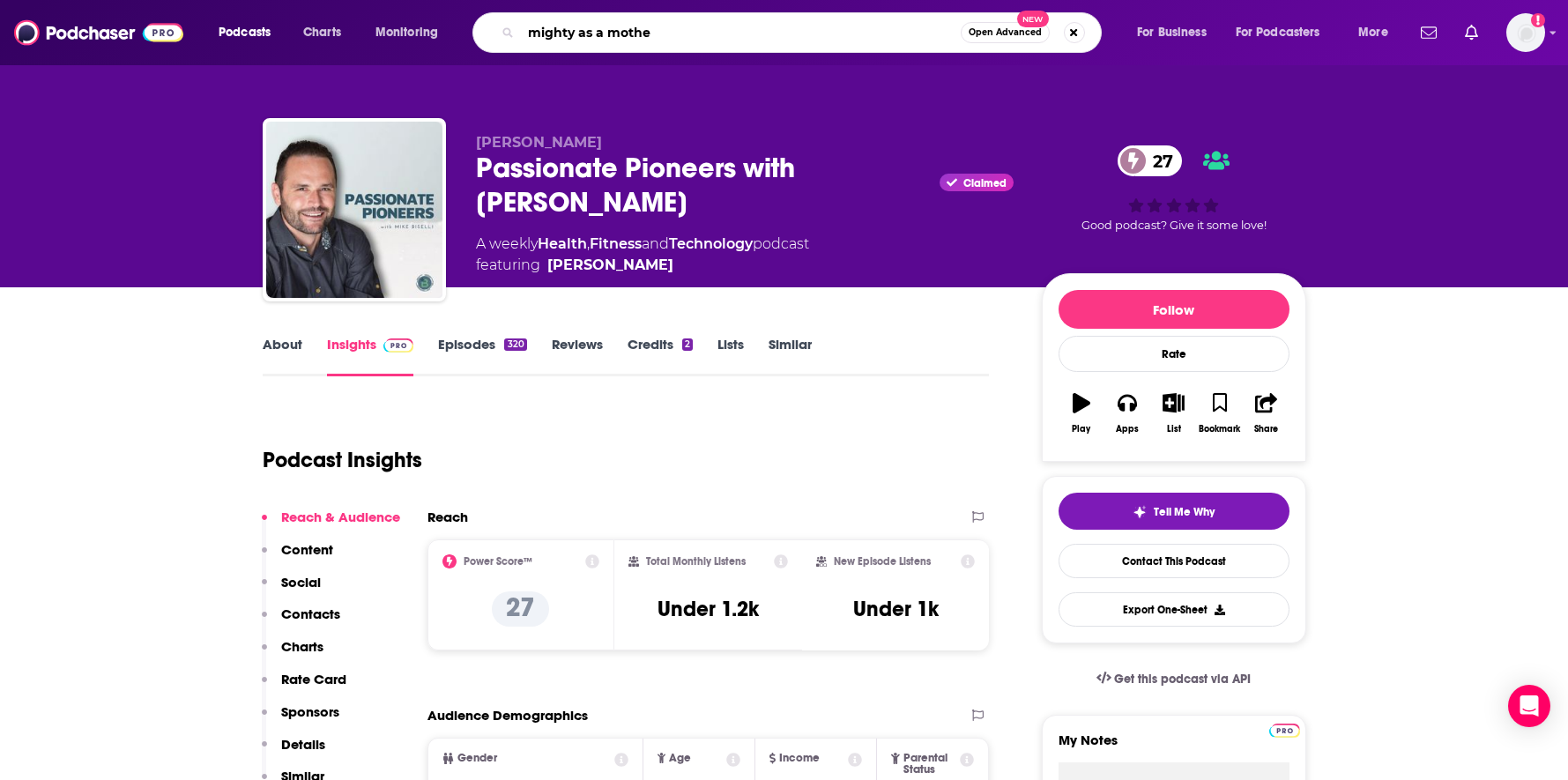
type input "mighty as a mother"
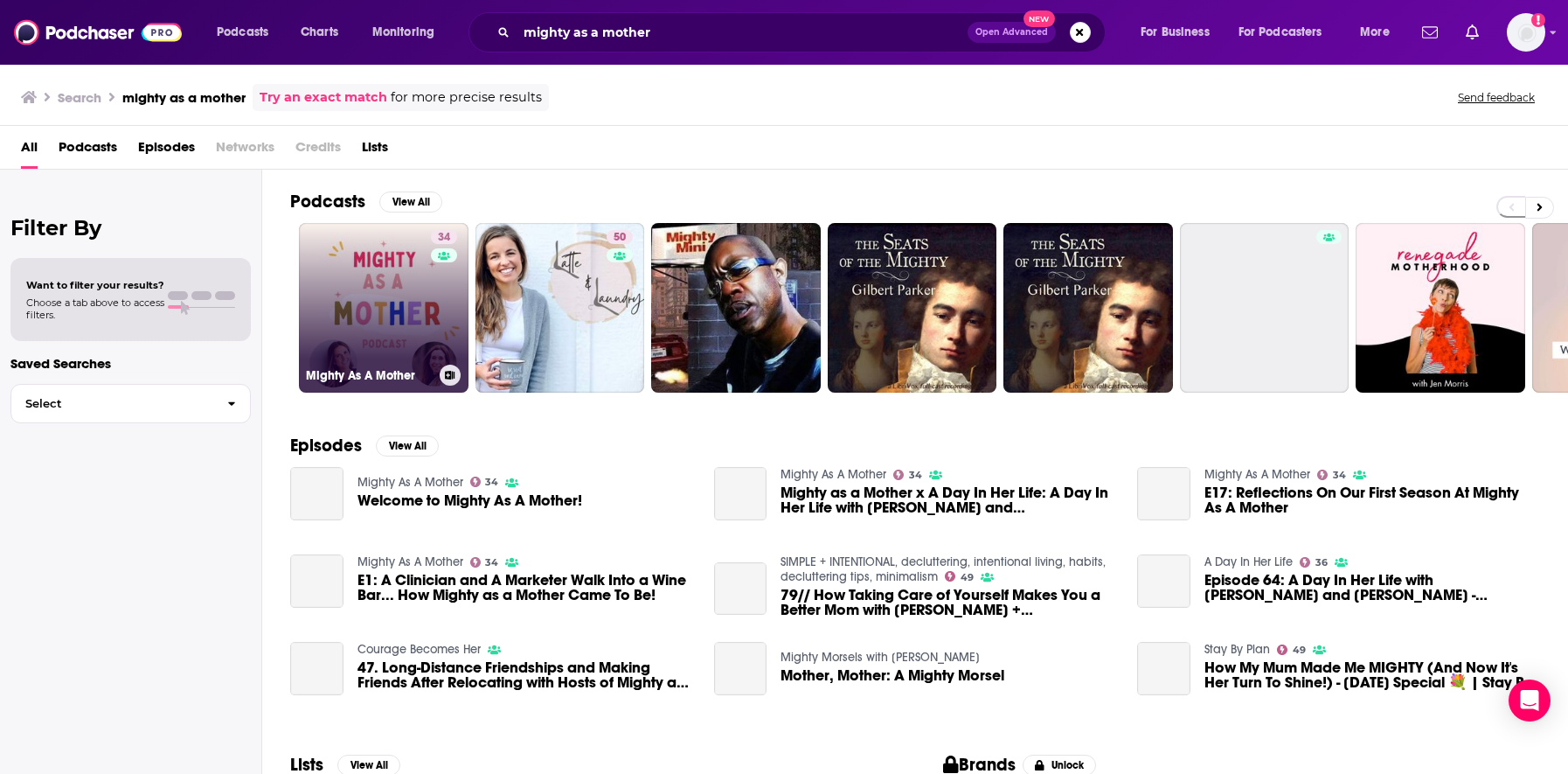
click at [375, 305] on link "34 Mighty As A Mother" at bounding box center [383, 307] width 170 height 170
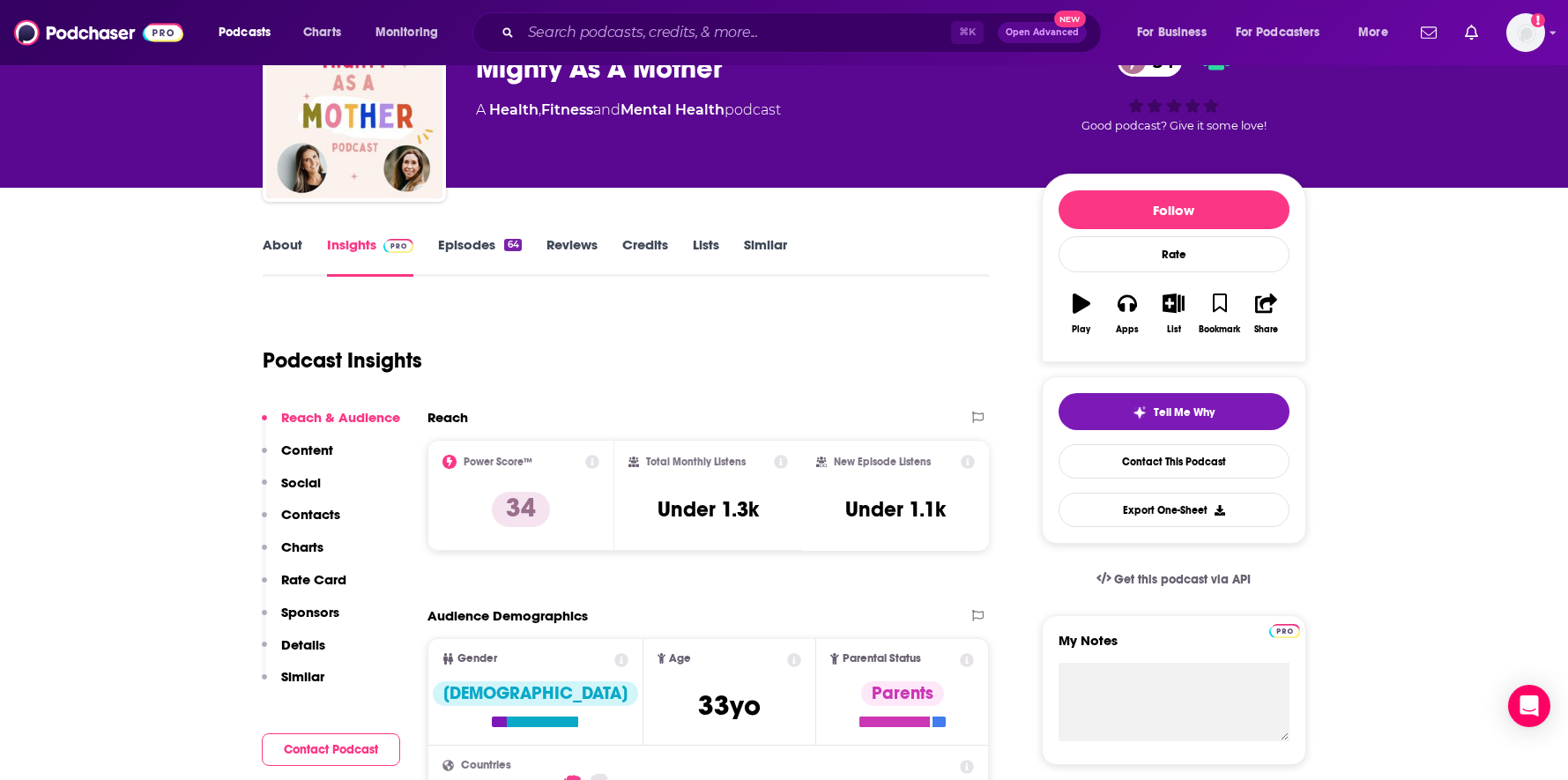
scroll to position [180, 0]
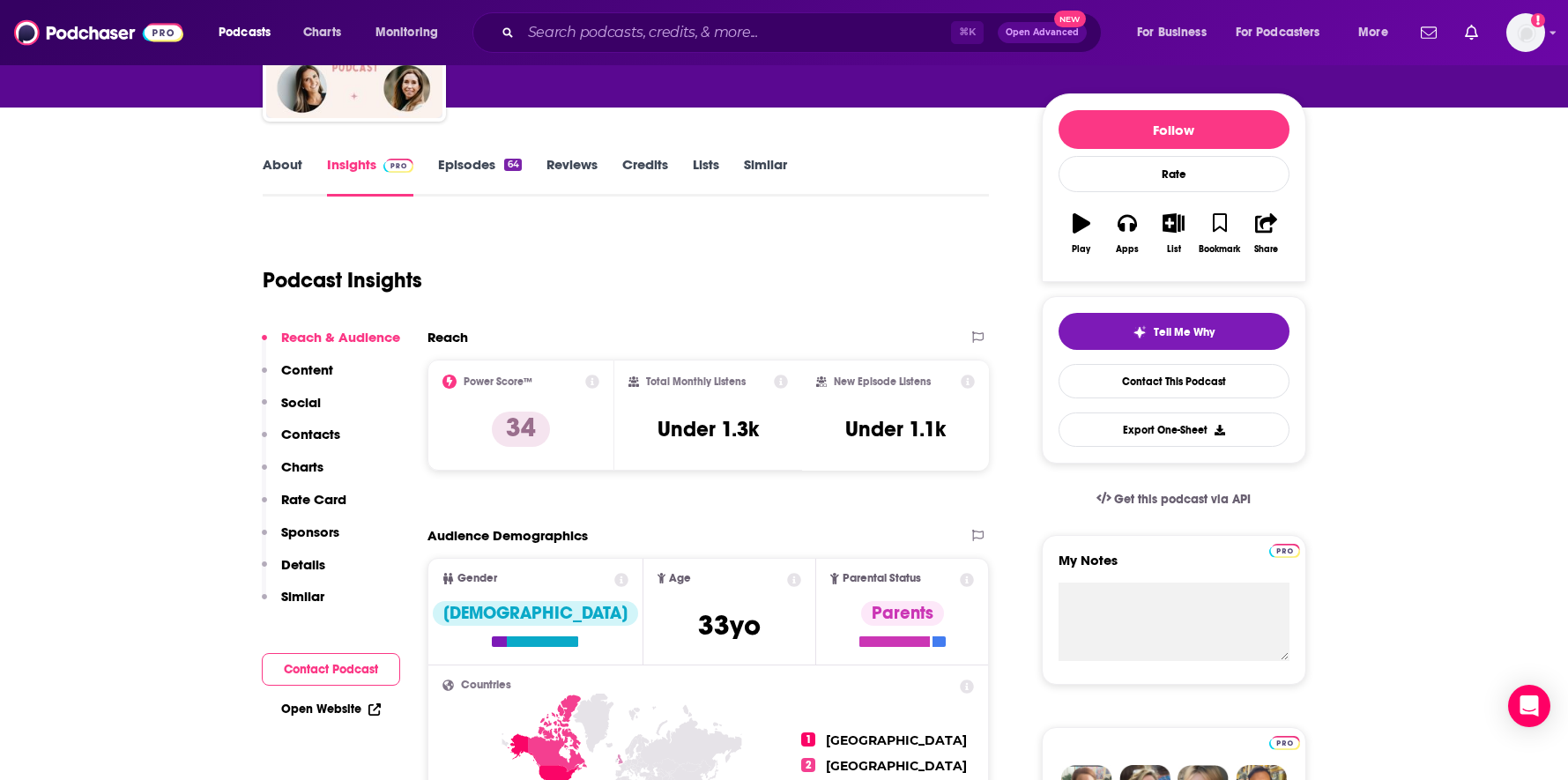
click at [482, 172] on link "Episodes 64" at bounding box center [480, 176] width 83 height 41
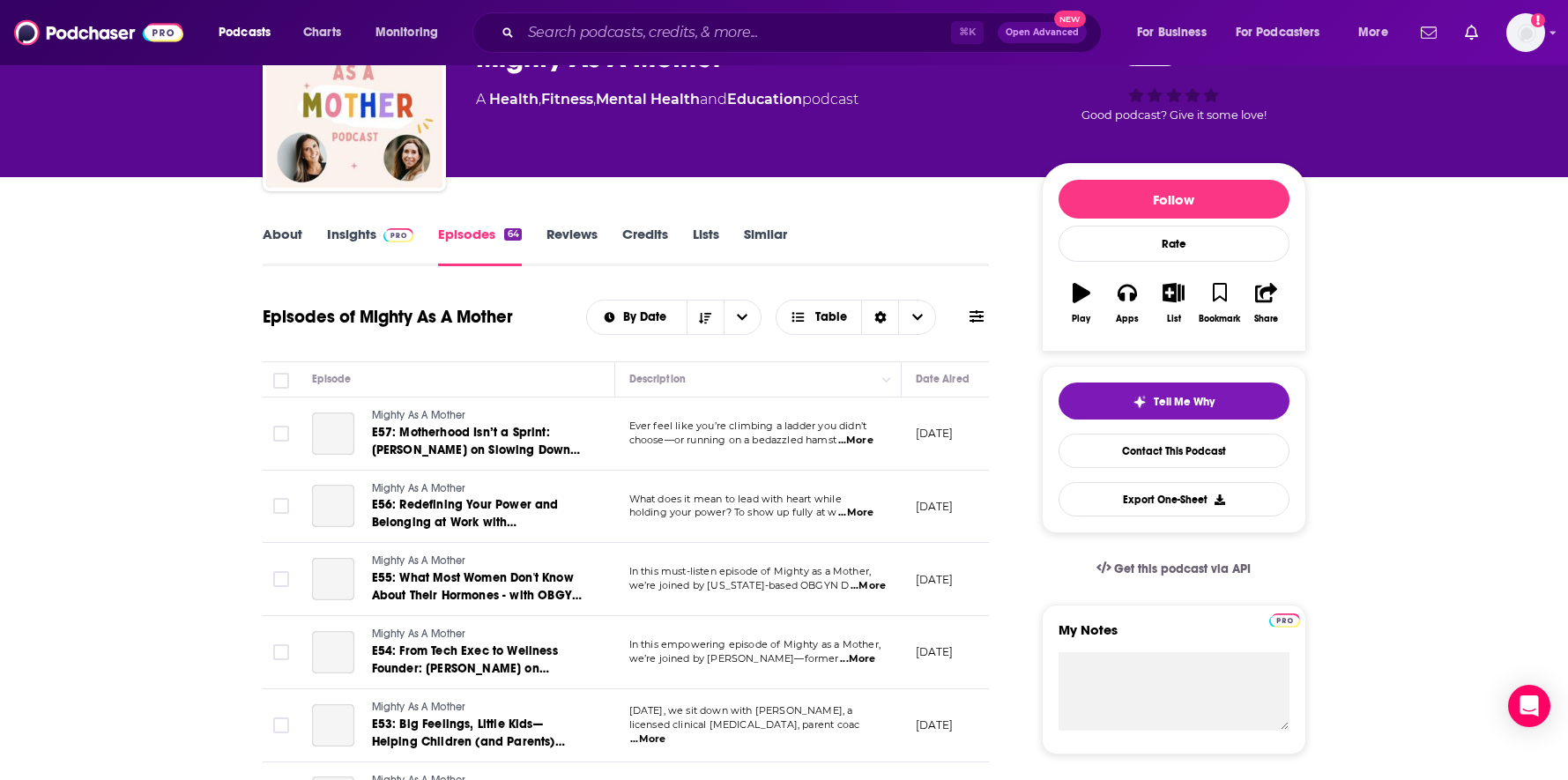
scroll to position [110, 0]
